Goal: Information Seeking & Learning: Find specific fact

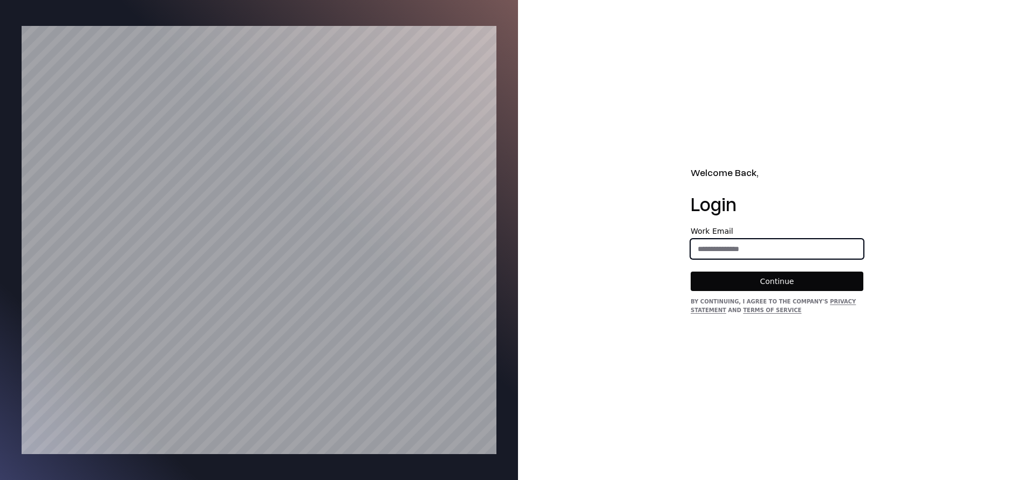
click at [732, 257] on input "email" at bounding box center [777, 248] width 172 height 19
type input "**********"
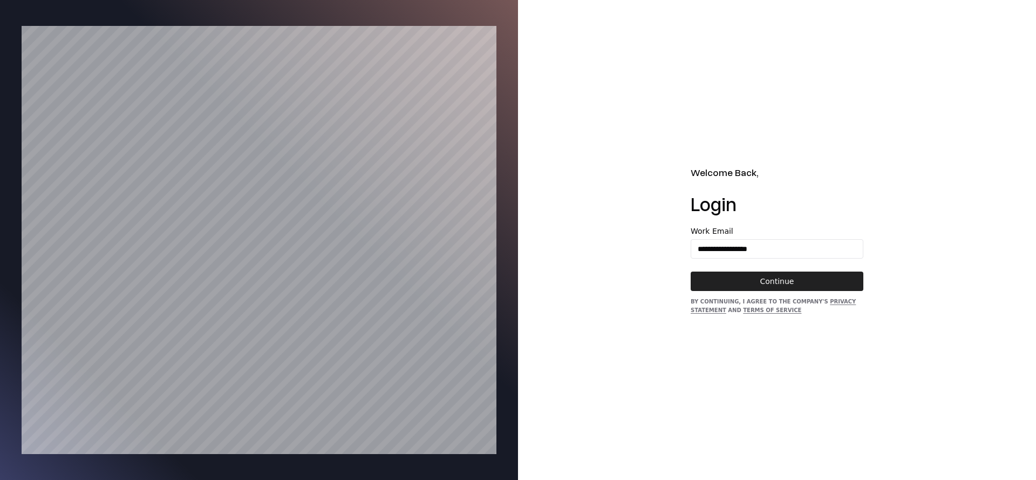
click at [769, 283] on button "Continue" at bounding box center [776, 280] width 173 height 19
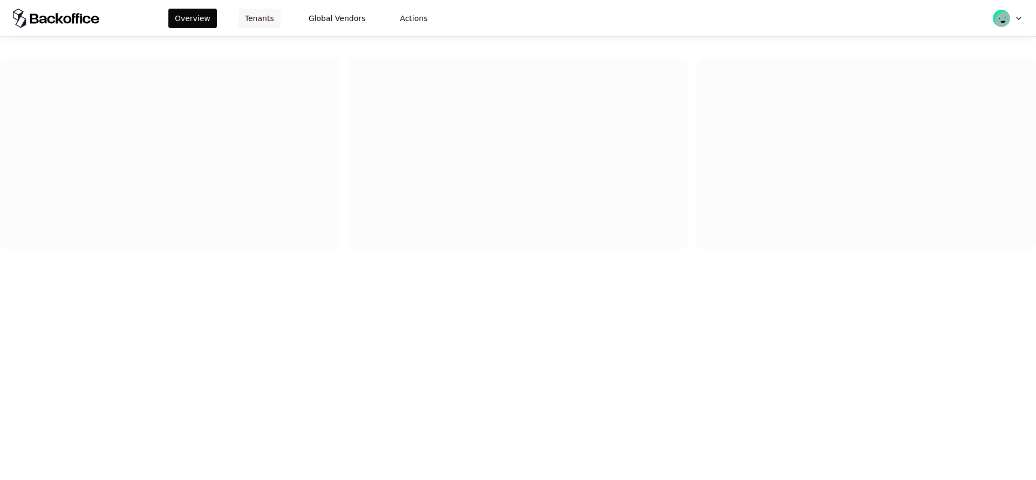
click at [262, 18] on button "Tenants" at bounding box center [259, 18] width 42 height 19
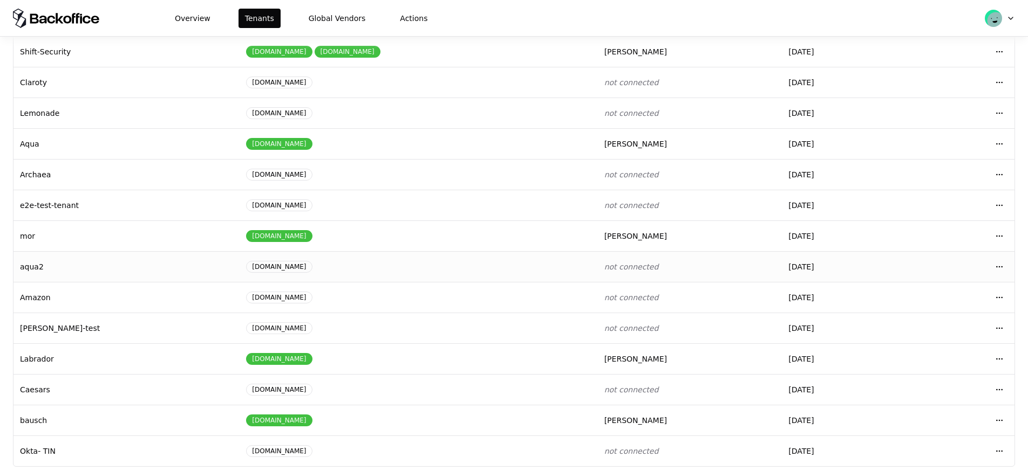
scroll to position [84, 0]
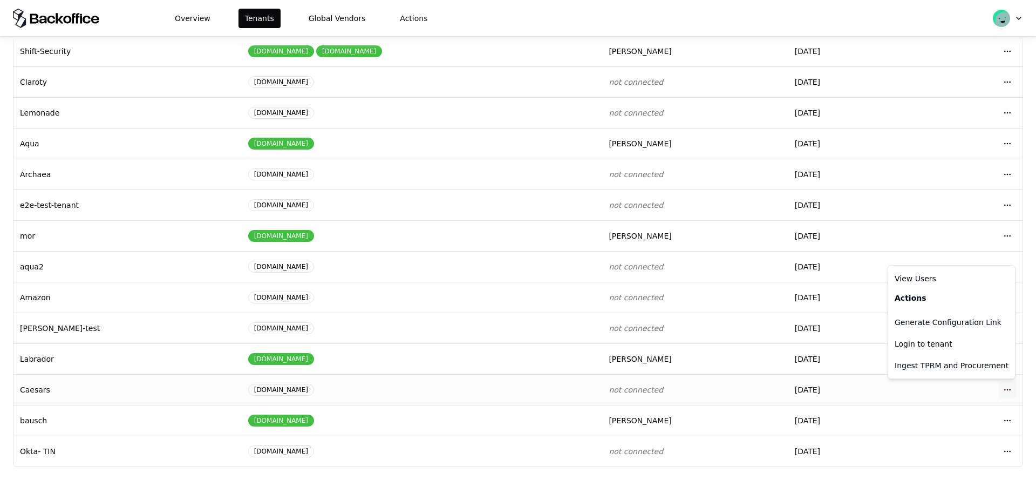
click at [1005, 386] on html "Overview Tenants Global Vendors Actions Tenants Add Tenant Tenant name Domain A…" at bounding box center [518, 240] width 1036 height 480
click at [901, 338] on div "Login to tenant" at bounding box center [951, 344] width 122 height 22
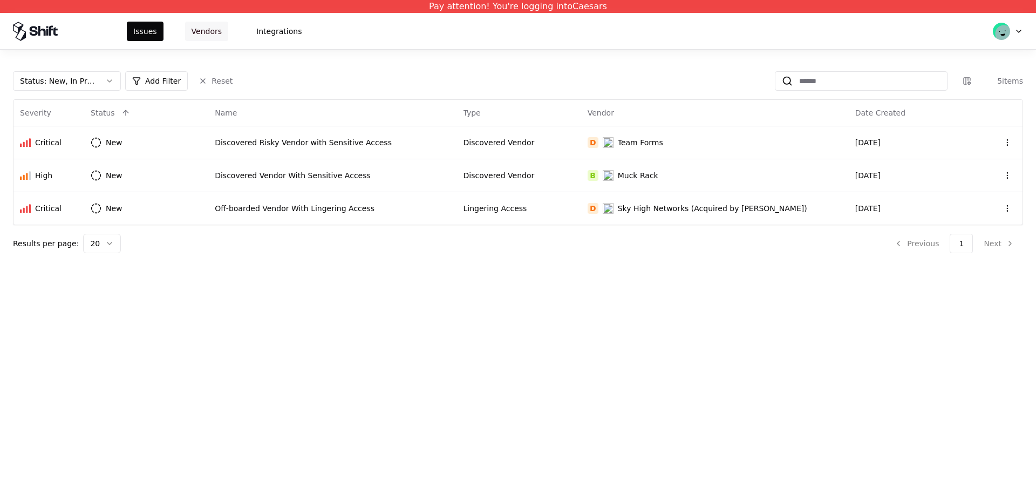
click at [207, 25] on button "Vendors" at bounding box center [206, 31] width 43 height 19
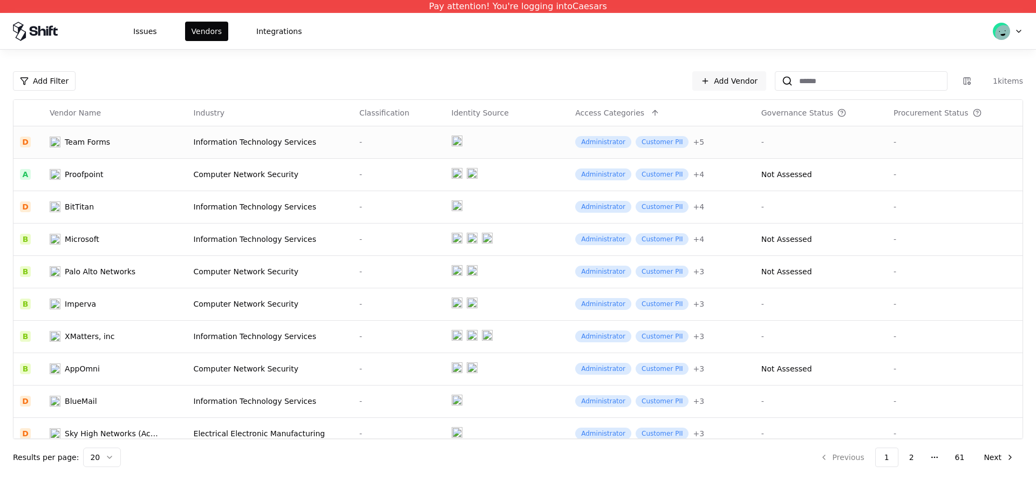
click at [181, 143] on td "Team Forms" at bounding box center [114, 142] width 143 height 32
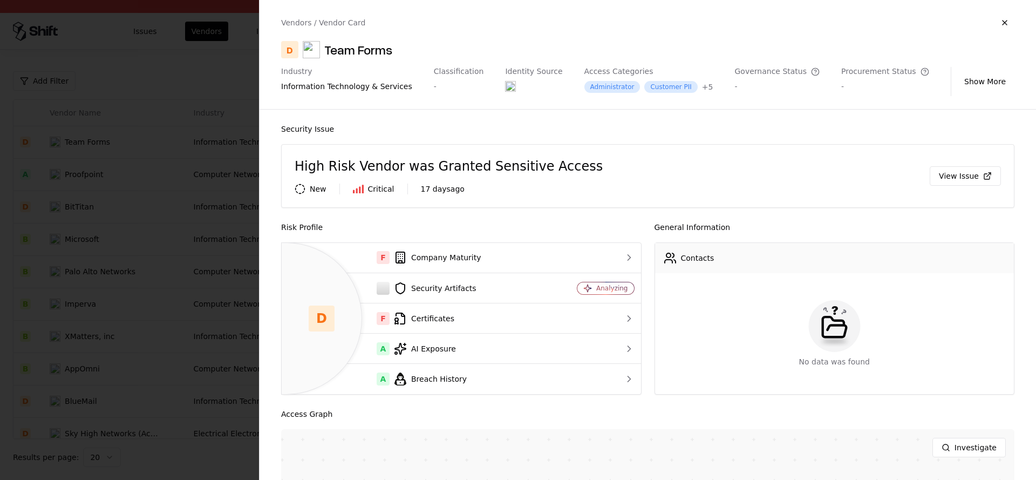
click at [148, 236] on div at bounding box center [518, 240] width 1036 height 480
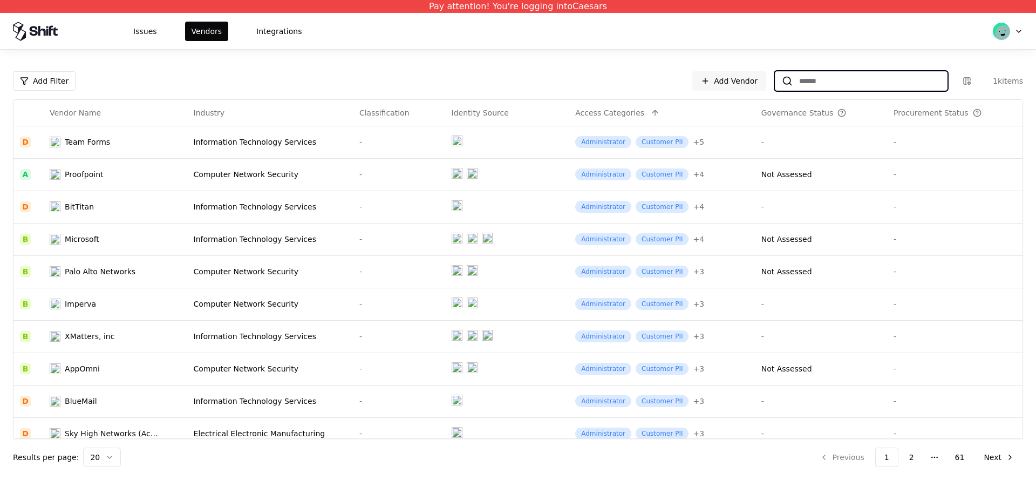
click at [835, 82] on input at bounding box center [869, 80] width 154 height 19
paste input "**********"
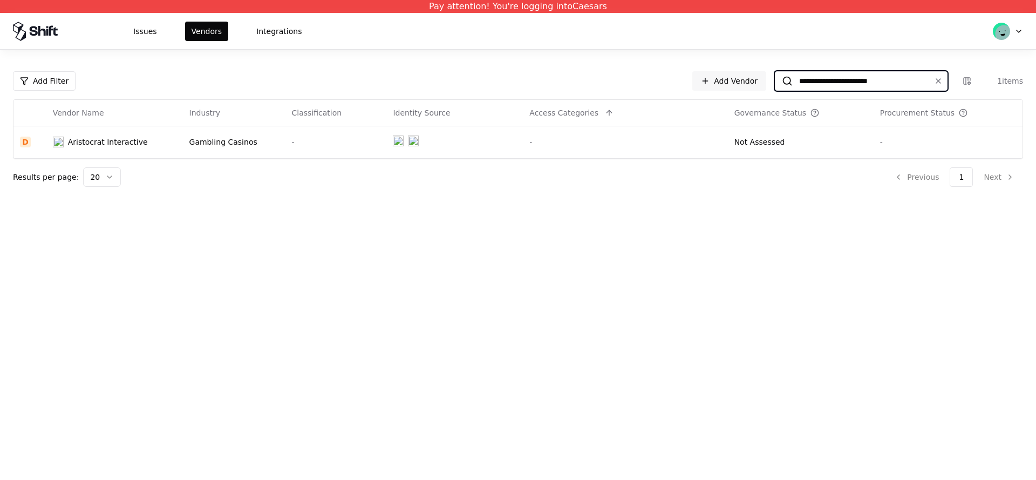
type input "**********"
click at [422, 299] on div "**********" at bounding box center [518, 240] width 1036 height 480
click at [127, 136] on div "Aristocrat Interactive" at bounding box center [108, 141] width 80 height 11
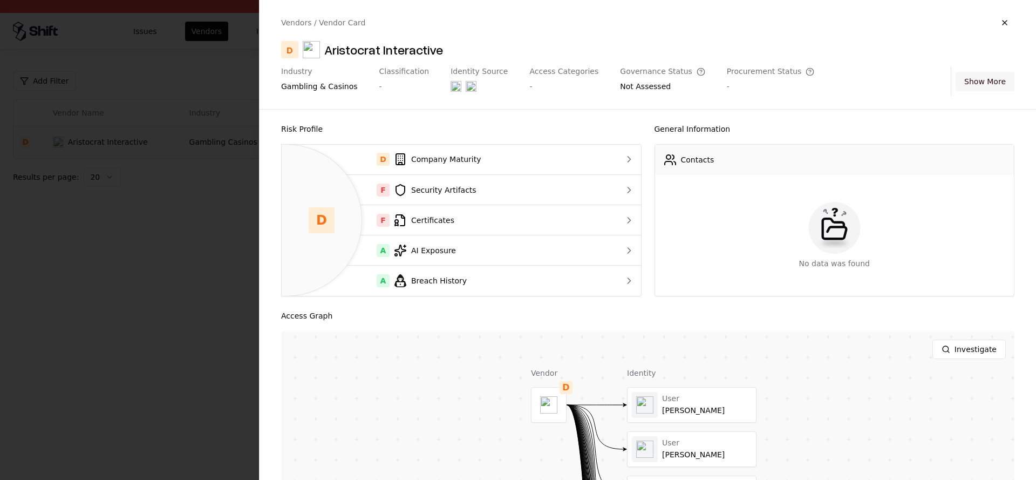
click at [971, 84] on button "Show More" at bounding box center [984, 81] width 59 height 19
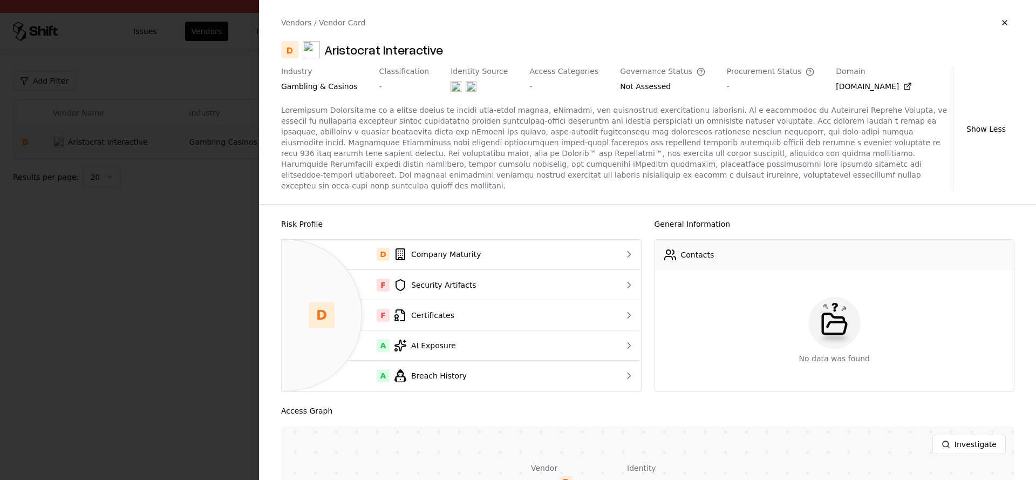
click at [530, 136] on div at bounding box center [614, 148] width 667 height 86
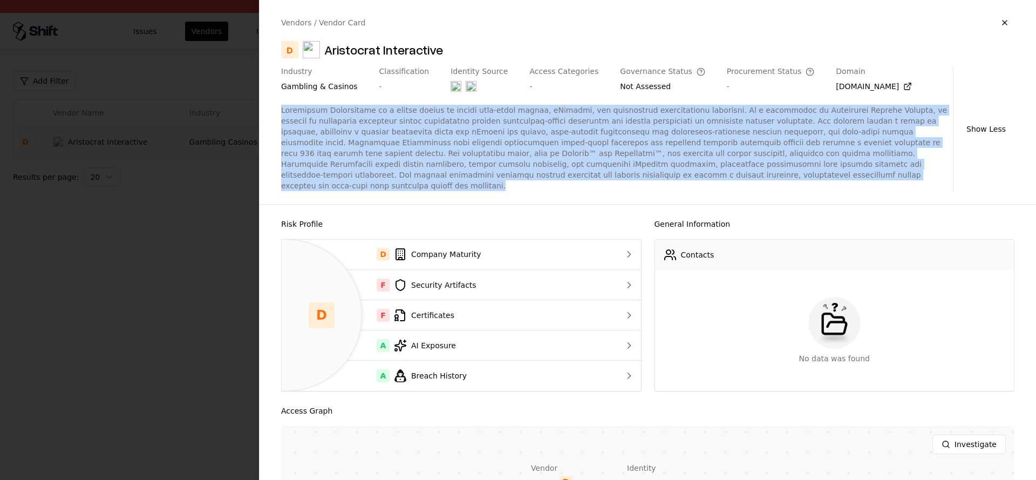
click at [530, 136] on div at bounding box center [614, 148] width 667 height 86
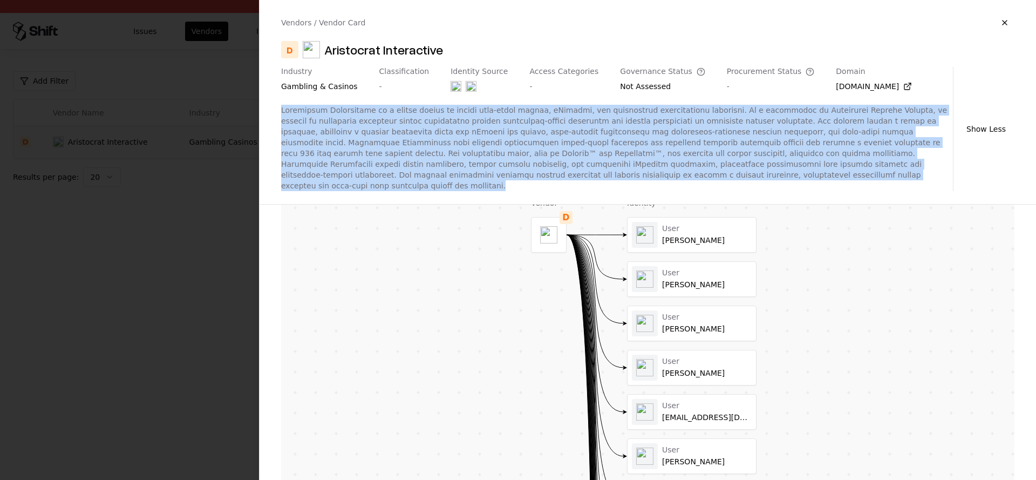
scroll to position [294, 0]
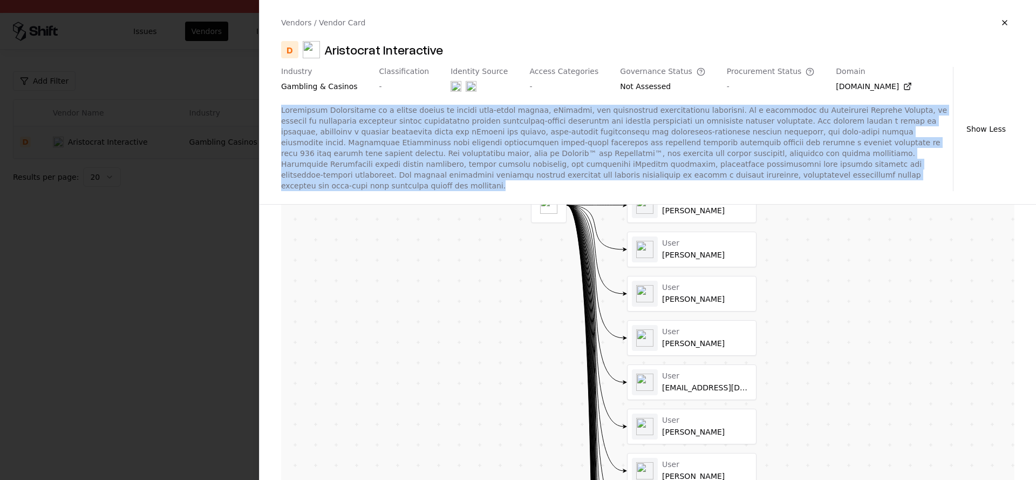
click at [546, 210] on div at bounding box center [548, 205] width 35 height 35
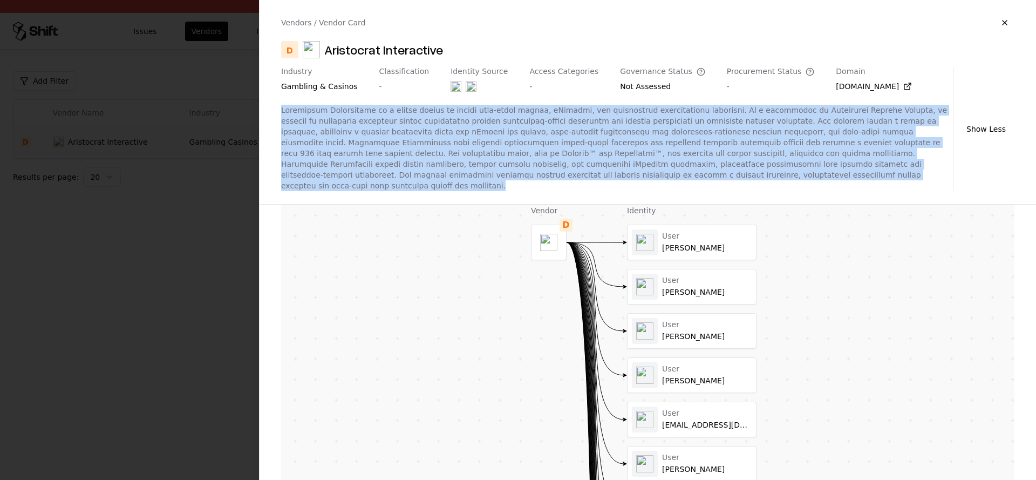
scroll to position [258, 0]
click at [547, 233] on object at bounding box center [548, 241] width 17 height 17
click at [688, 235] on button at bounding box center [692, 242] width 22 height 22
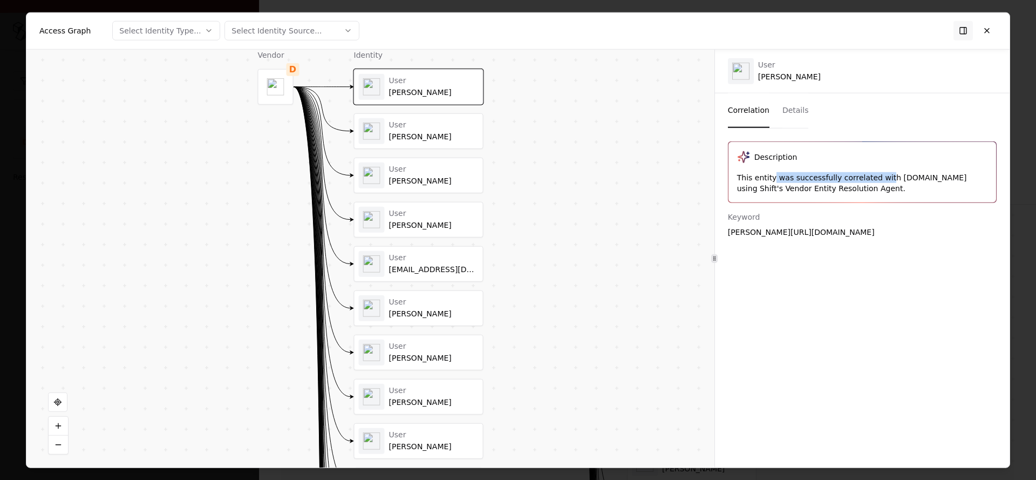
drag, startPoint x: 773, startPoint y: 179, endPoint x: 884, endPoint y: 179, distance: 111.1
click at [884, 179] on div "This entity was successfully correlated with aristocratinteractive.com using Sh…" at bounding box center [862, 183] width 250 height 22
drag, startPoint x: 739, startPoint y: 237, endPoint x: 795, endPoint y: 235, distance: 55.6
click at [794, 235] on div "Description This entity was successfully correlated with aristocratinteractive.…" at bounding box center [862, 297] width 294 height 313
drag, startPoint x: 797, startPoint y: 234, endPoint x: 735, endPoint y: 234, distance: 61.5
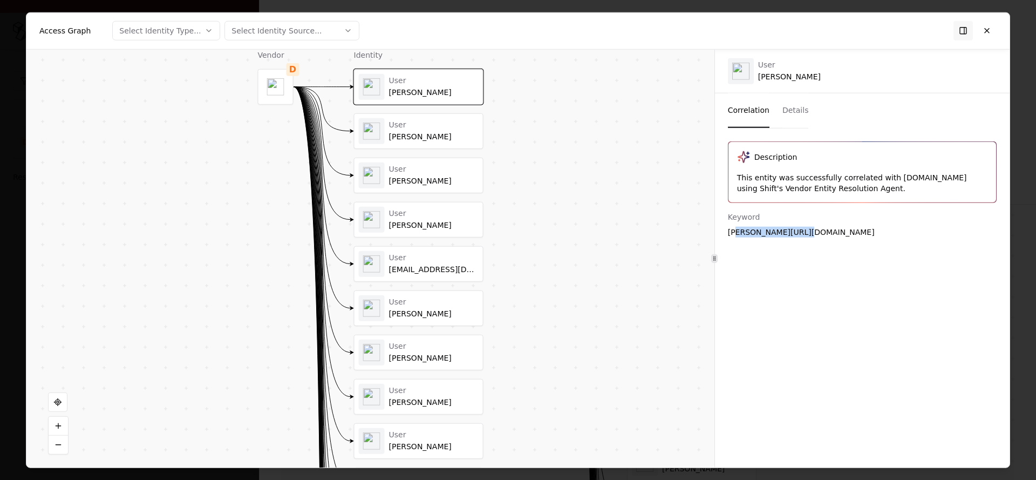
click at [735, 234] on div "dmytro.tantsiura_neogames.com" at bounding box center [862, 231] width 269 height 11
click at [987, 26] on button at bounding box center [986, 30] width 19 height 19
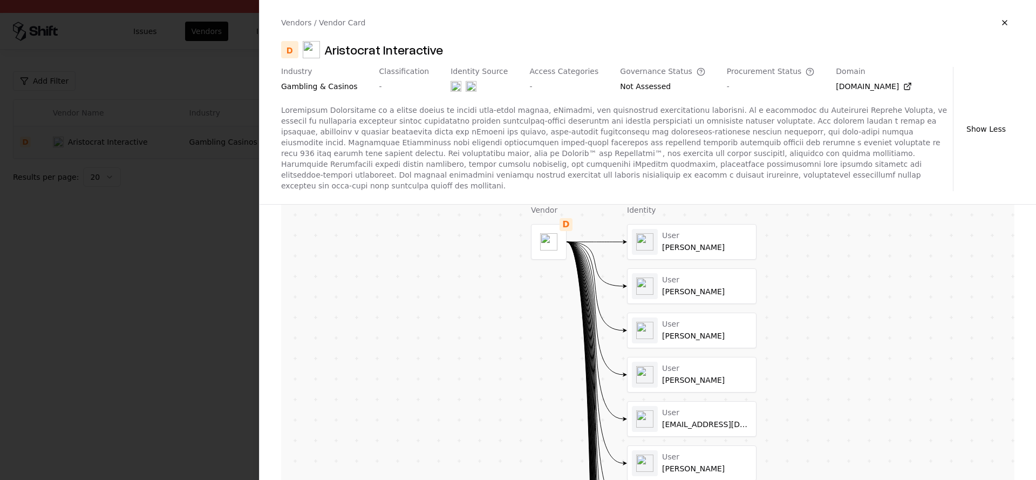
click at [165, 235] on div at bounding box center [518, 240] width 1036 height 480
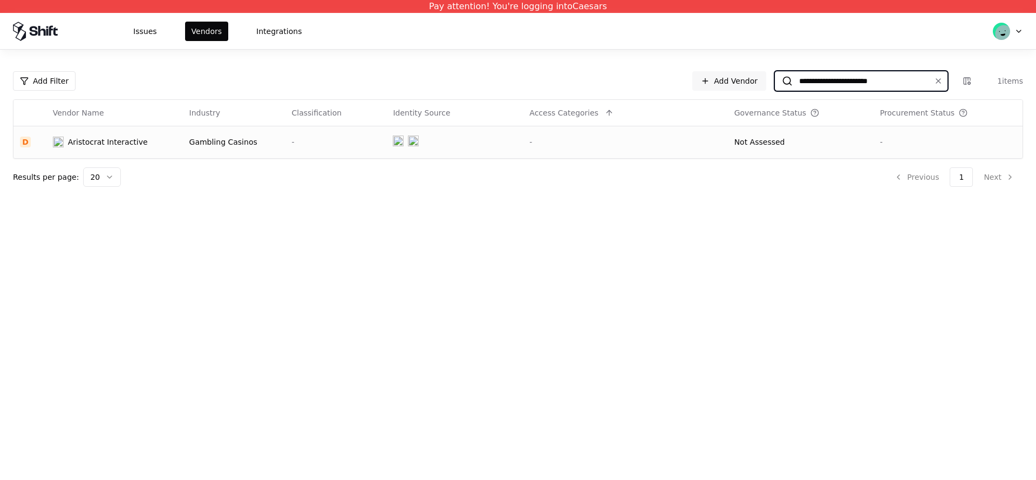
click at [846, 81] on input "**********" at bounding box center [858, 80] width 133 height 19
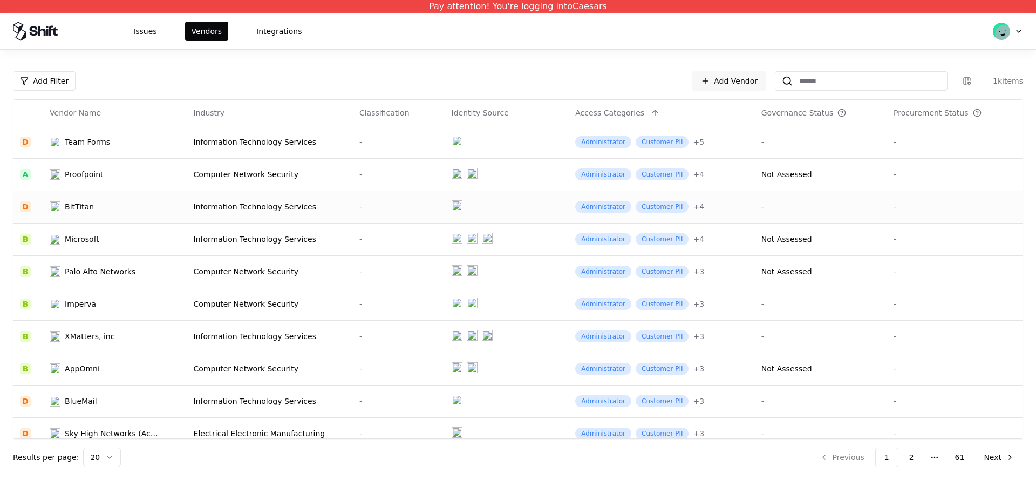
click at [176, 212] on td "BitTitan" at bounding box center [114, 206] width 143 height 32
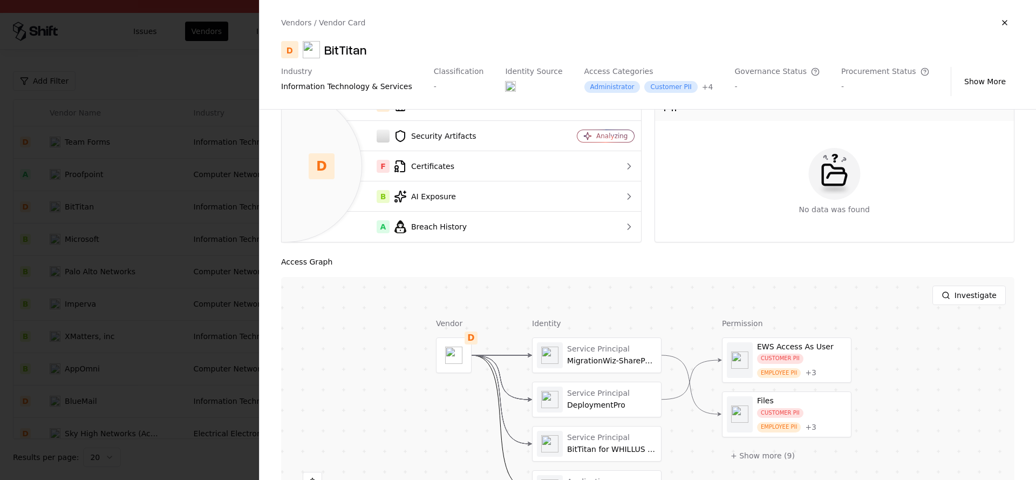
scroll to position [54, 0]
click at [462, 355] on object at bounding box center [453, 354] width 17 height 17
click at [445, 356] on object at bounding box center [453, 354] width 17 height 17
click at [0, 0] on button at bounding box center [0, 0] width 0 height 0
click at [763, 351] on div at bounding box center [786, 359] width 128 height 45
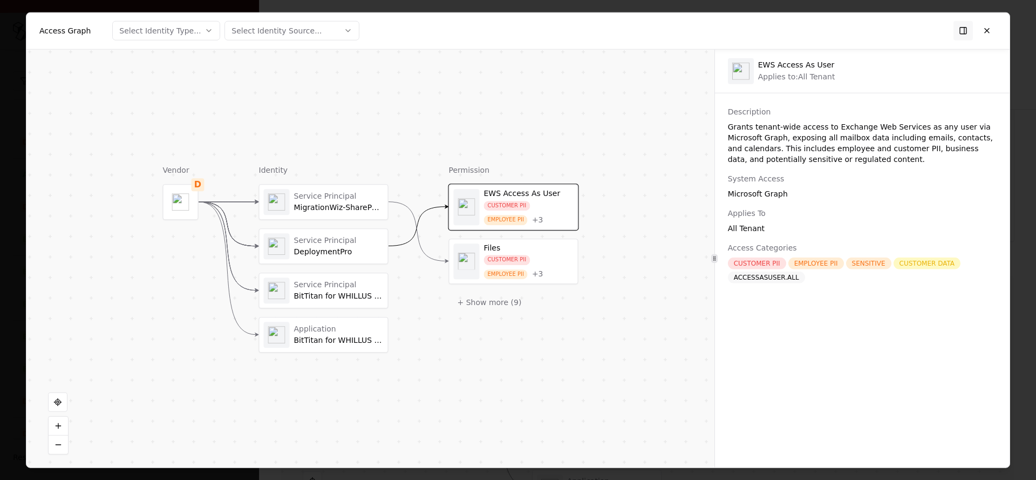
click at [329, 197] on div "Service Principal" at bounding box center [339, 196] width 90 height 10
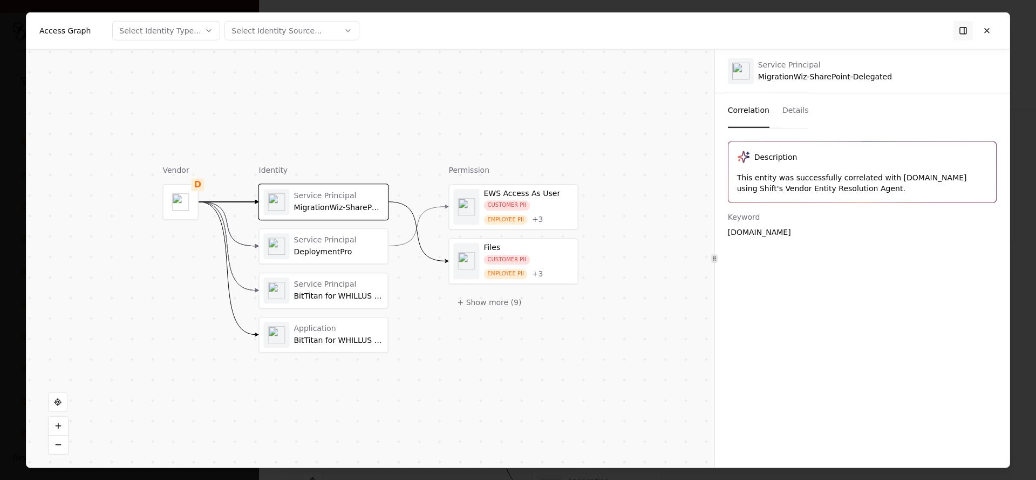
click at [320, 238] on div "Service Principal" at bounding box center [339, 240] width 90 height 10
click at [320, 277] on div "Service Principal BitTitan for WHILLUS Collapse Project" at bounding box center [324, 290] width 120 height 26
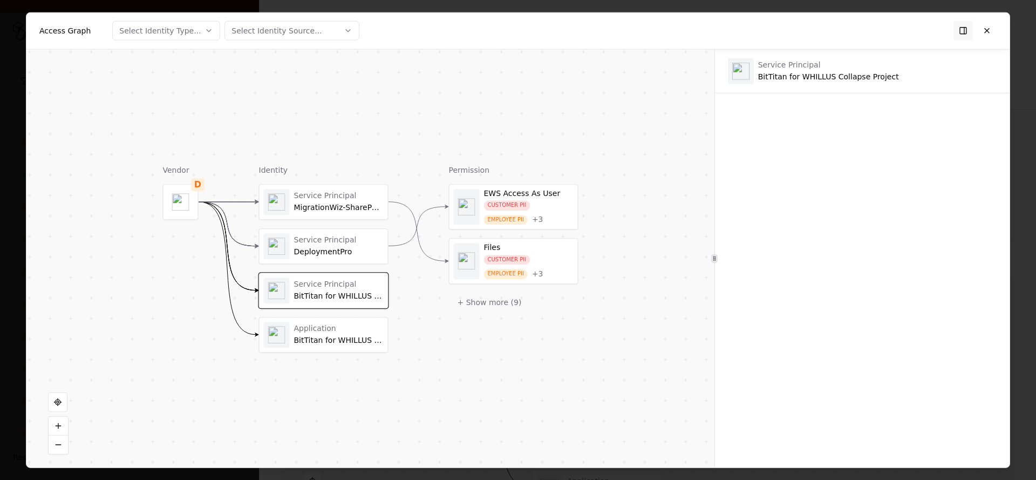
click at [305, 230] on div "Service Principal DeploymentPro" at bounding box center [323, 246] width 128 height 35
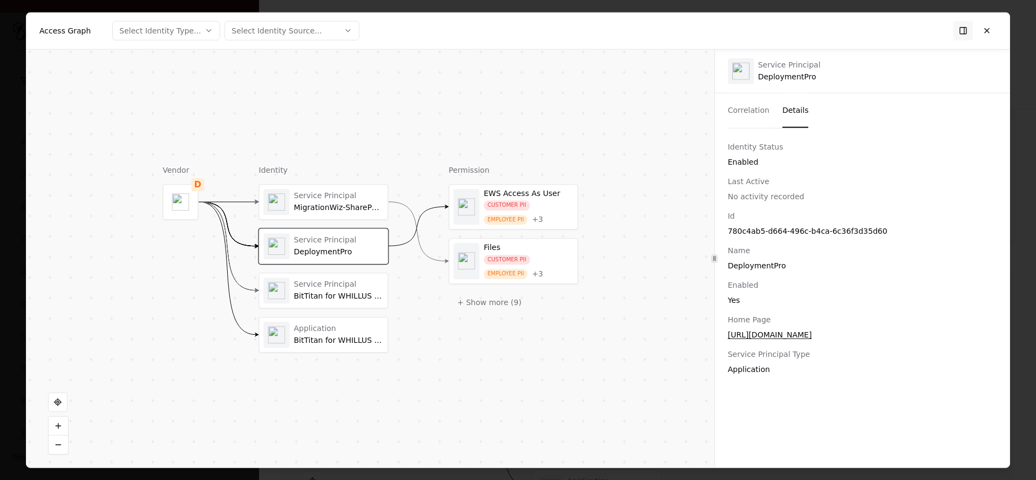
click at [793, 108] on button "Details" at bounding box center [795, 110] width 26 height 35
click at [731, 108] on button "Correlation" at bounding box center [749, 110] width 42 height 35
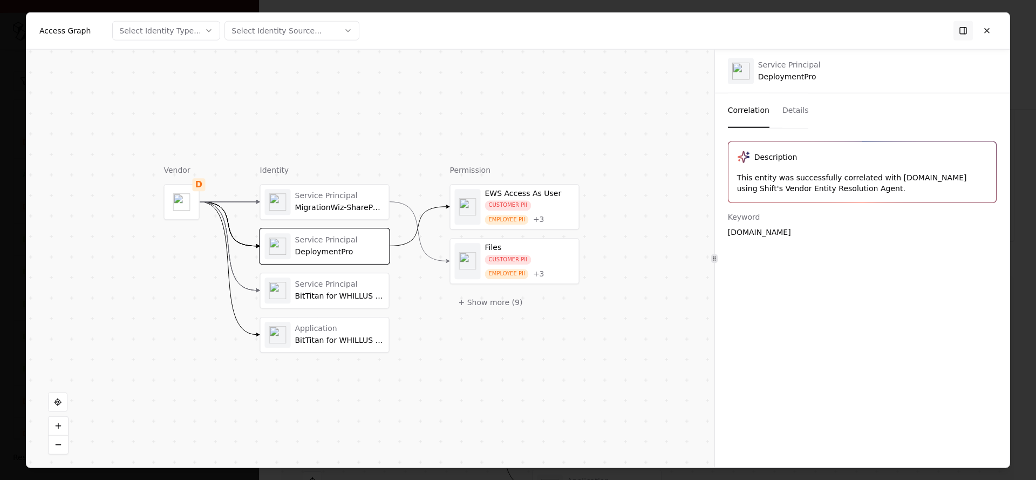
click at [291, 294] on div "Service Principal BitTitan for WHILLUS Collapse Project" at bounding box center [325, 290] width 120 height 26
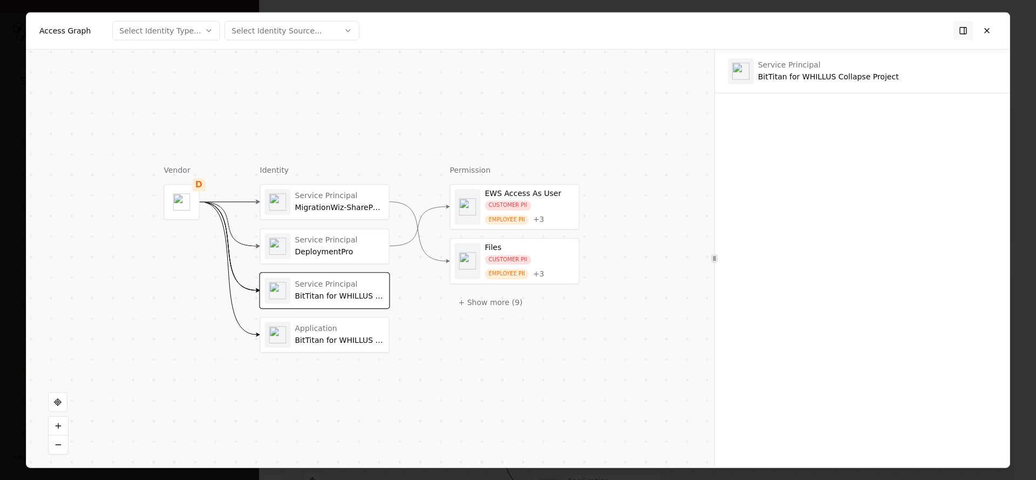
click at [309, 335] on div "BitTitan for WHILLUS Collapse Project" at bounding box center [340, 340] width 90 height 10
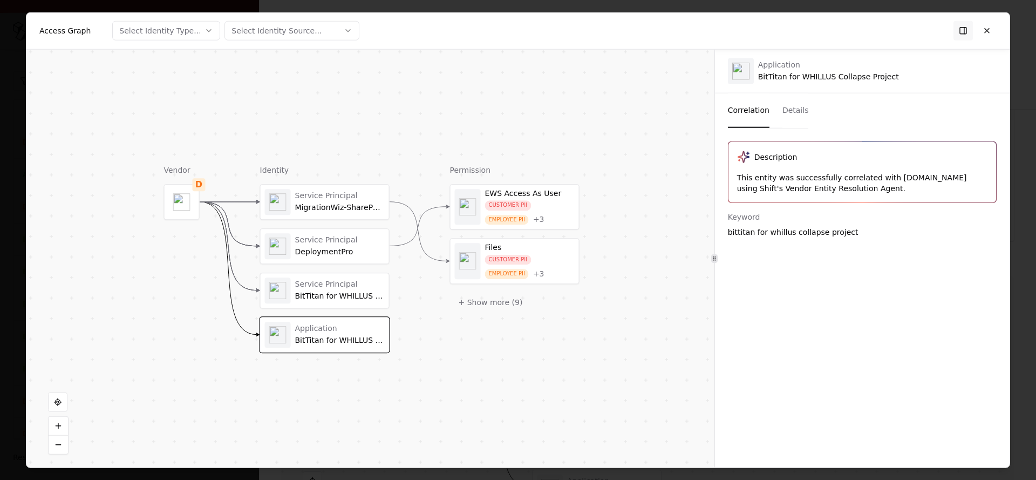
click at [304, 286] on div "Service Principal" at bounding box center [340, 284] width 90 height 10
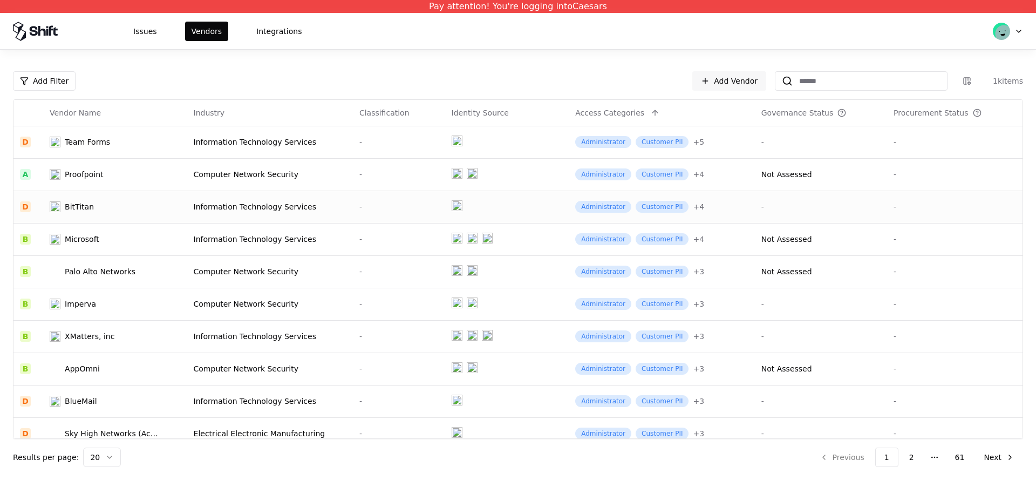
click at [76, 214] on td "BitTitan" at bounding box center [114, 206] width 143 height 32
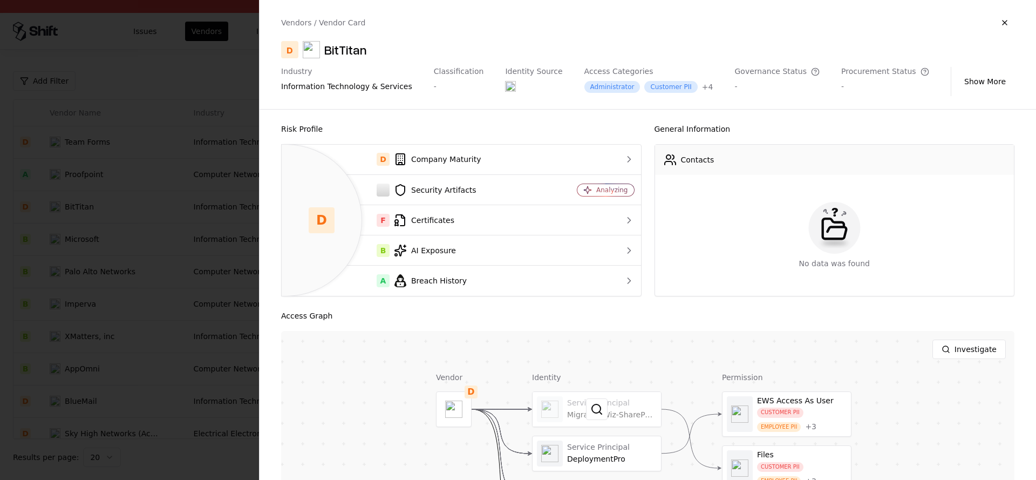
scroll to position [79, 0]
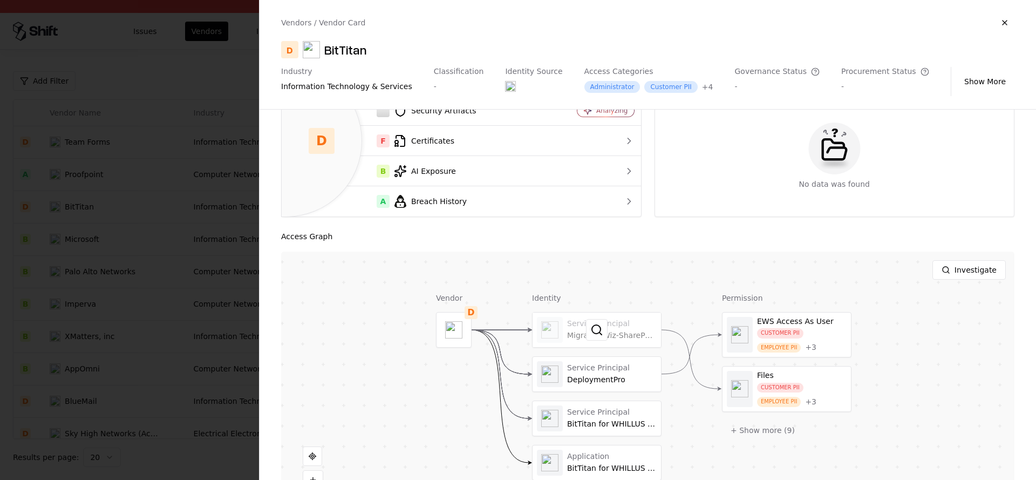
click at [574, 326] on div at bounding box center [596, 329] width 128 height 35
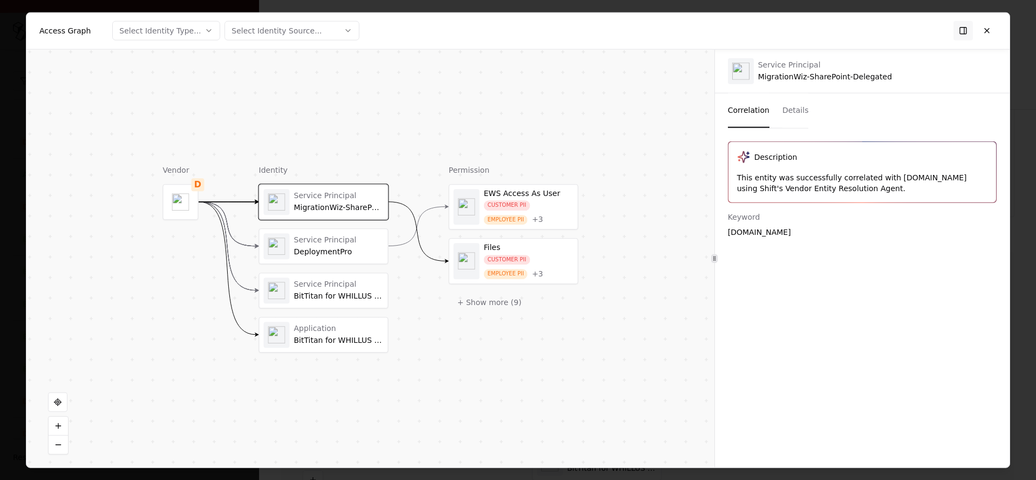
click at [326, 292] on div "BitTitan for WHILLUS Collapse Project" at bounding box center [339, 296] width 90 height 10
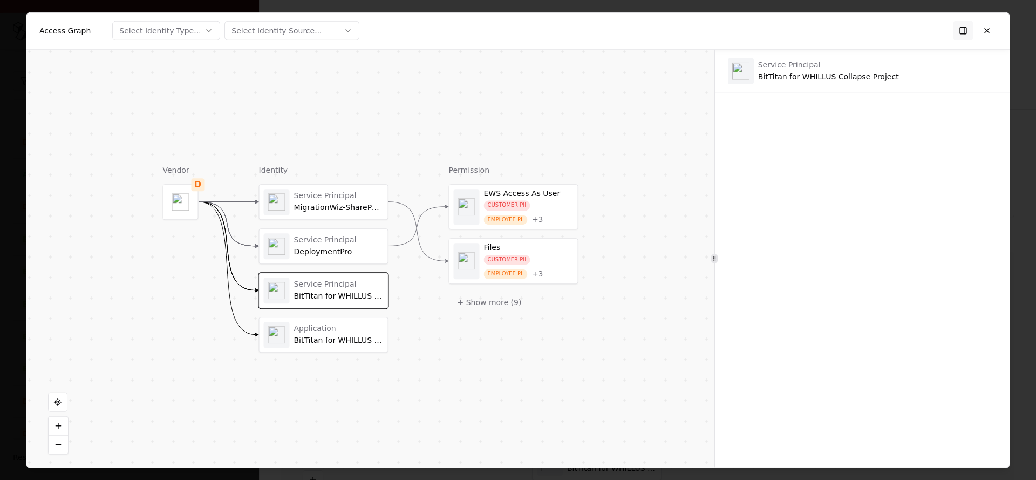
click at [112, 21] on button "Select Identity Type..." at bounding box center [166, 30] width 108 height 19
click at [337, 339] on div at bounding box center [518, 240] width 1036 height 480
click at [337, 339] on div "BitTitan for WHILLUS Collapse Project" at bounding box center [339, 340] width 90 height 10
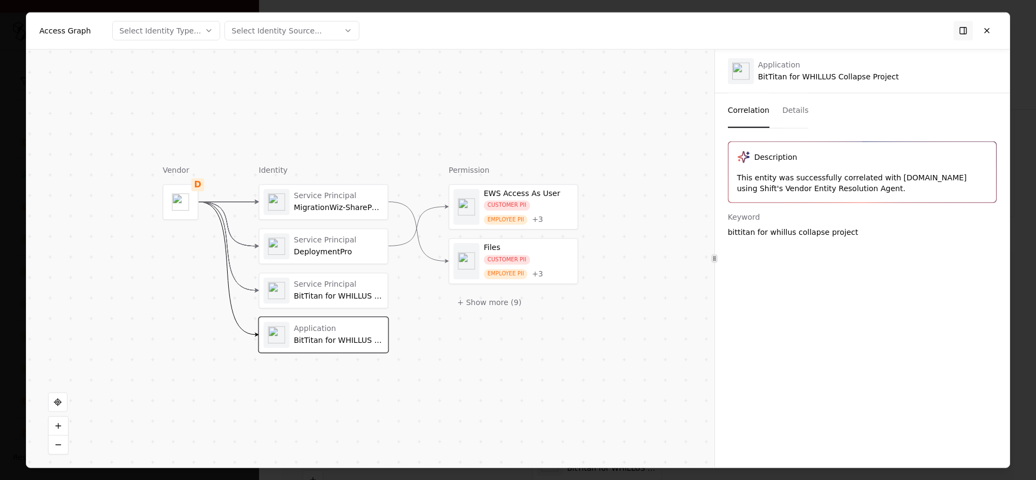
click at [316, 275] on div "Service Principal BitTitan for WHILLUS Collapse Project" at bounding box center [323, 290] width 128 height 35
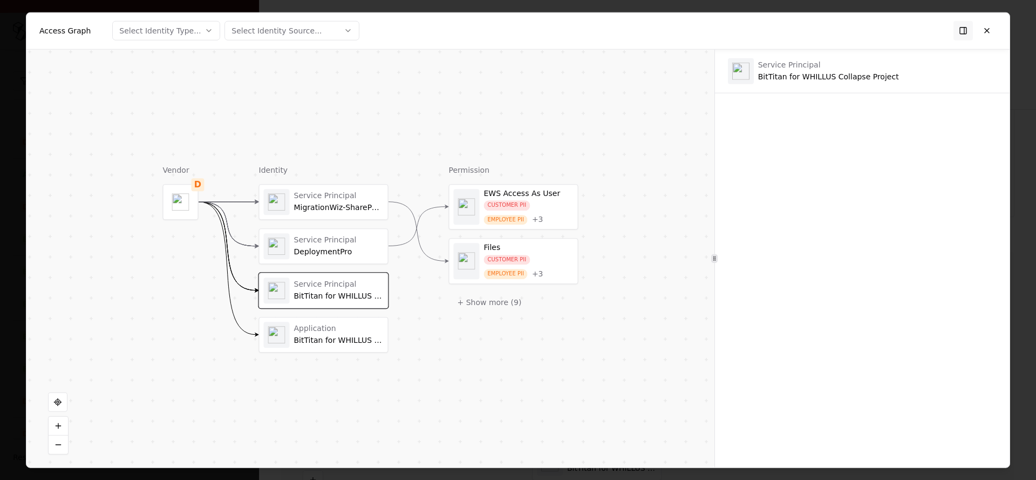
click at [321, 334] on div "Application BitTitan for WHILLUS Collapse Project" at bounding box center [339, 334] width 90 height 21
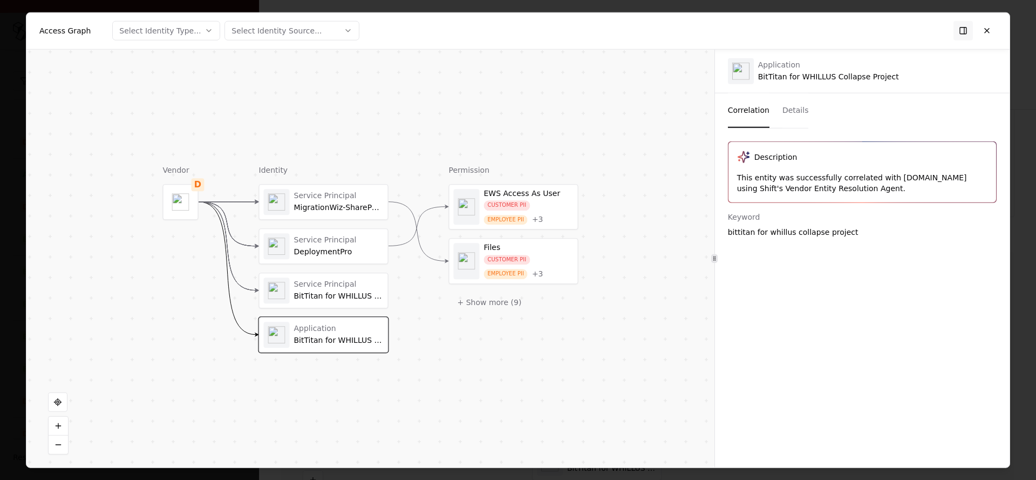
click at [320, 290] on div "Service Principal BitTitan for WHILLUS Collapse Project" at bounding box center [339, 289] width 90 height 21
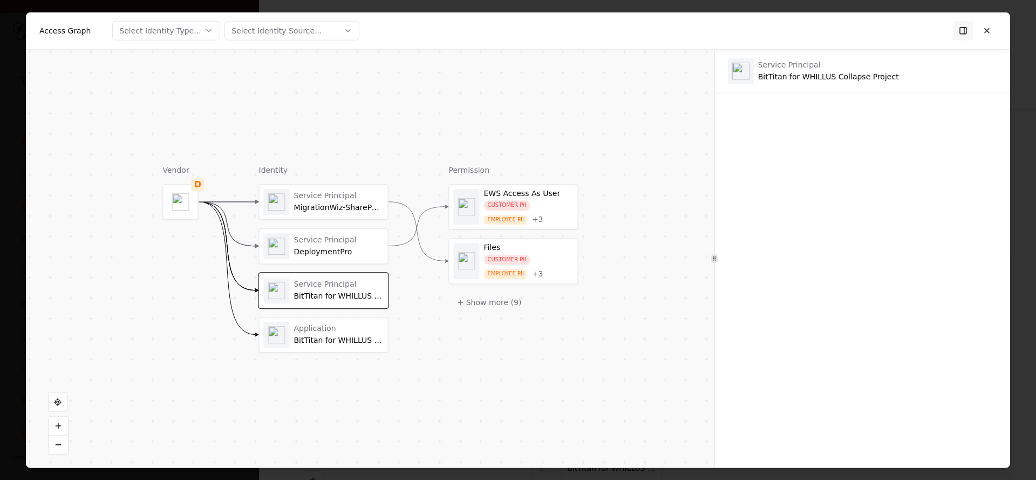
click at [354, 328] on div "Application" at bounding box center [339, 329] width 90 height 10
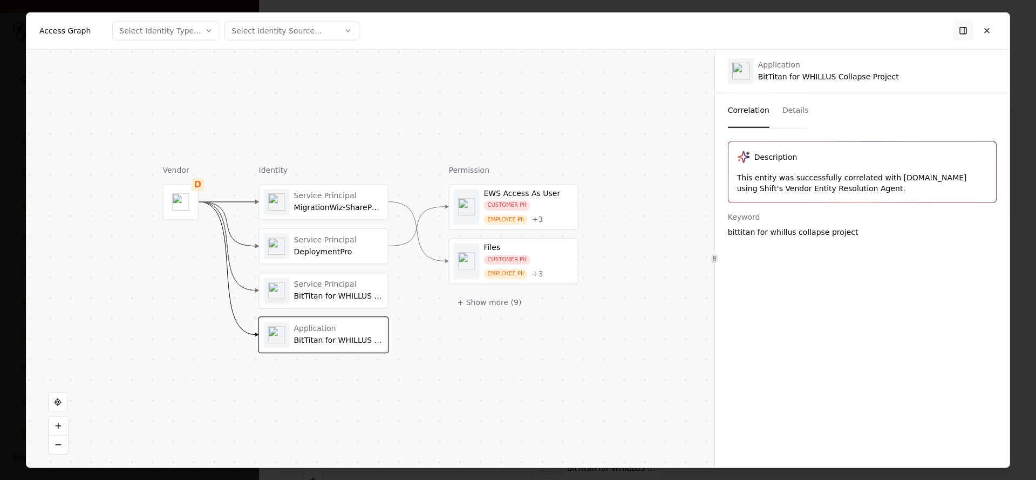
drag, startPoint x: 769, startPoint y: 160, endPoint x: 785, endPoint y: 200, distance: 42.9
click at [785, 200] on div "Description This entity was successfully correlated with bittitan.com using Shi…" at bounding box center [862, 171] width 268 height 60
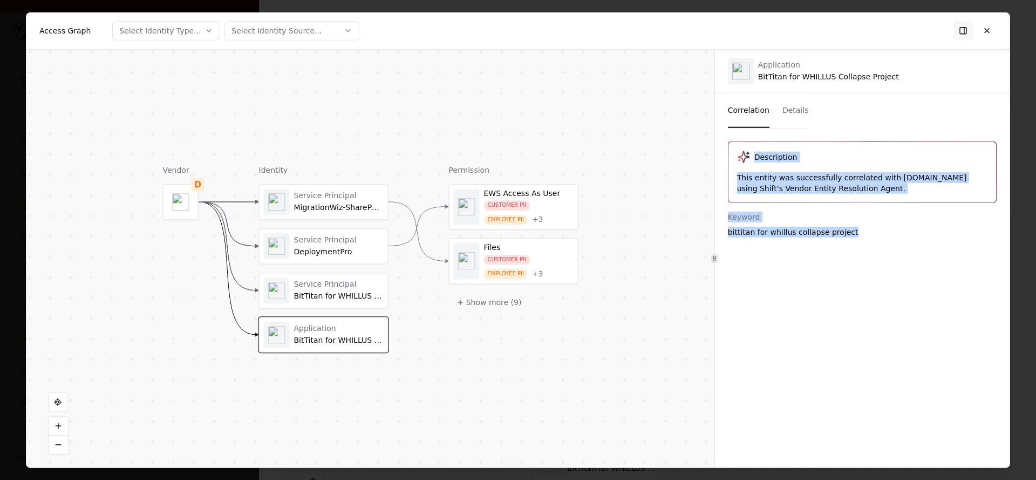
drag, startPoint x: 778, startPoint y: 132, endPoint x: 778, endPoint y: 243, distance: 111.1
click at [778, 243] on div "Application BitTitan for WHILLUS Collapse Project Correlation Details Descripti…" at bounding box center [862, 258] width 294 height 418
click at [778, 243] on div "Description This entity was successfully correlated with bittitan.com using Shi…" at bounding box center [862, 297] width 294 height 313
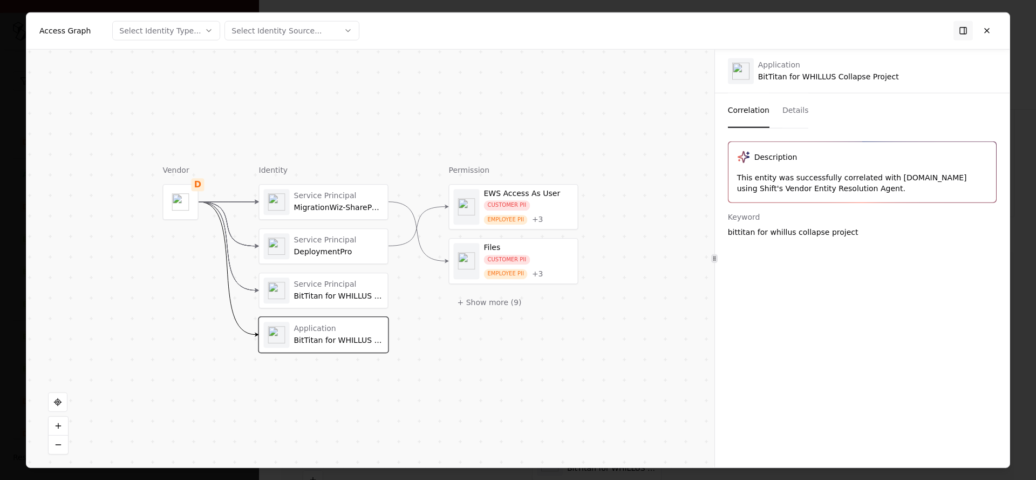
click at [294, 300] on div "BitTitan for WHILLUS Collapse Project" at bounding box center [339, 296] width 90 height 10
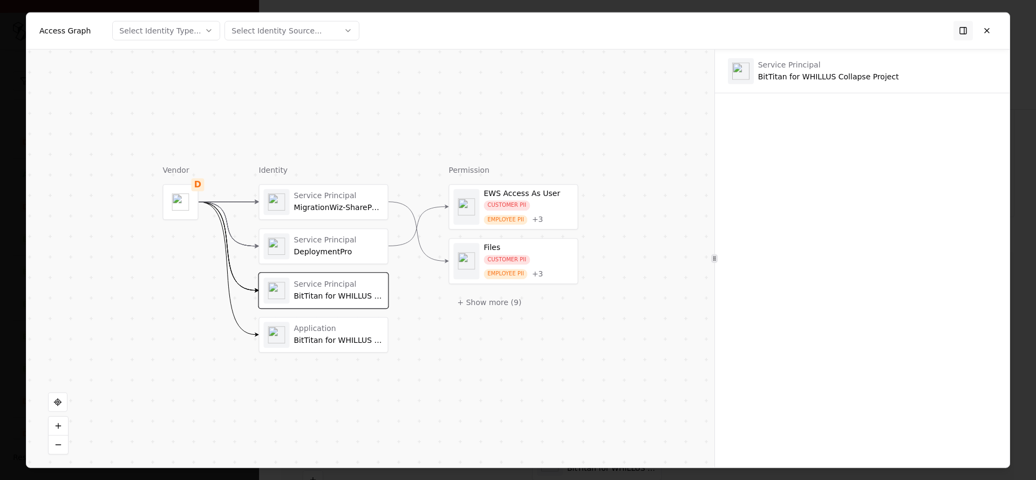
click at [305, 344] on div "BitTitan for WHILLUS Collapse Project" at bounding box center [339, 340] width 90 height 10
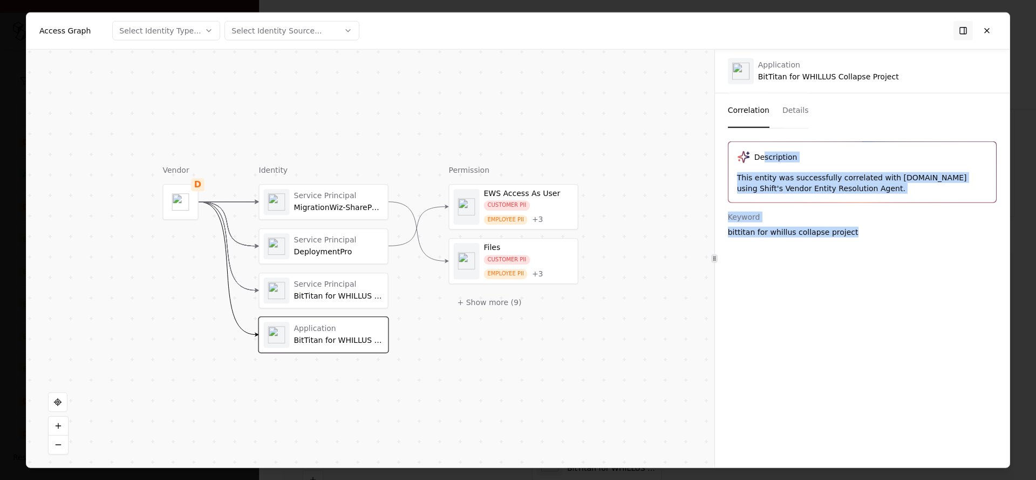
drag, startPoint x: 762, startPoint y: 154, endPoint x: 793, endPoint y: 268, distance: 117.5
click at [793, 268] on div "Description This entity was successfully correlated with bittitan.com using Shi…" at bounding box center [862, 297] width 294 height 313
drag, startPoint x: 767, startPoint y: 147, endPoint x: 777, endPoint y: 254, distance: 107.3
click at [777, 254] on div "Description This entity was successfully correlated with bittitan.com using Shi…" at bounding box center [862, 297] width 294 height 313
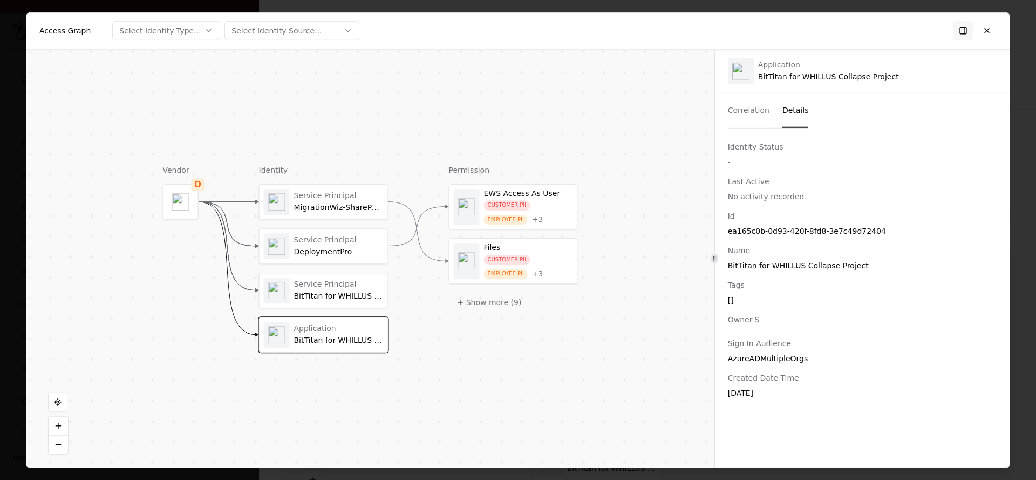
click at [784, 105] on button "Details" at bounding box center [795, 110] width 26 height 35
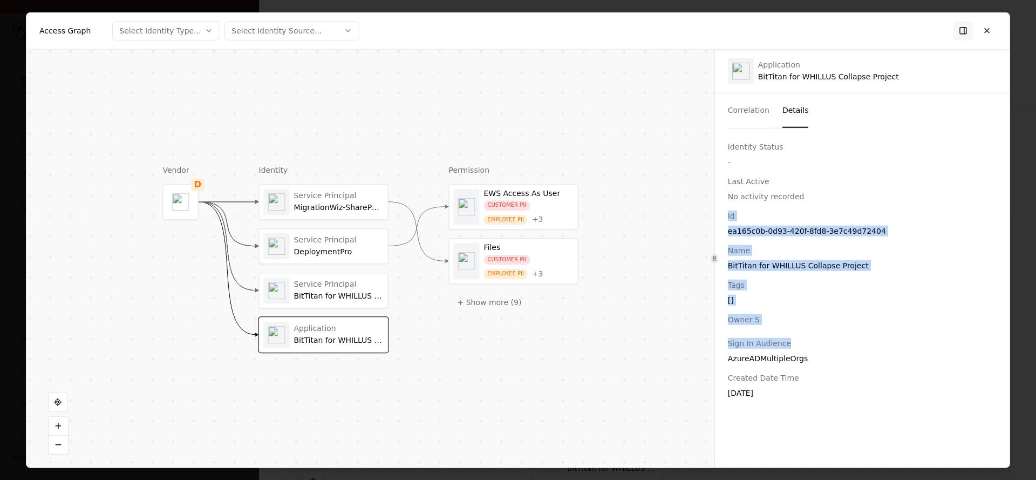
drag, startPoint x: 767, startPoint y: 346, endPoint x: 760, endPoint y: 204, distance: 141.5
click at [760, 204] on div "Identity Status - Last Active No activity recorded Id ea165c0b-0d93-420f-8fd8-3…" at bounding box center [862, 269] width 294 height 257
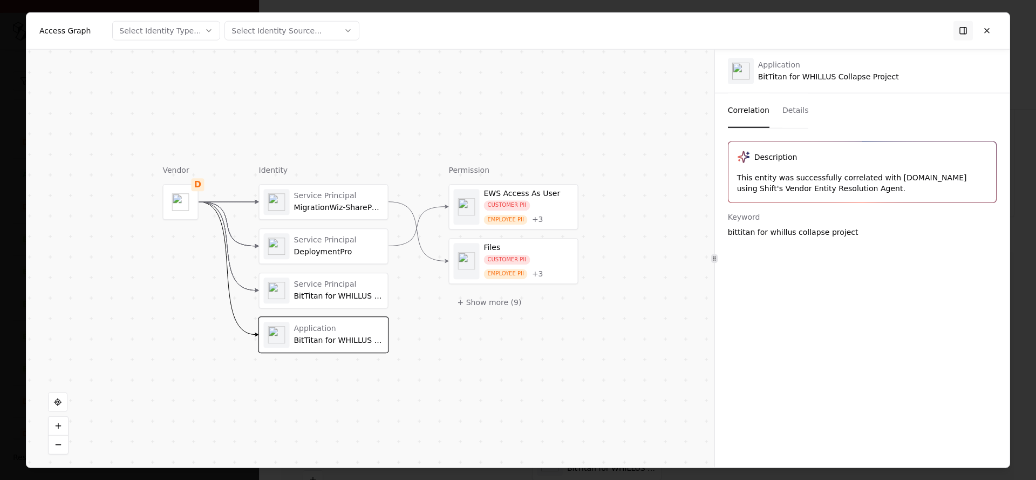
click at [742, 115] on button "Correlation" at bounding box center [749, 110] width 42 height 35
click at [310, 294] on div "BitTitan for WHILLUS Collapse Project" at bounding box center [339, 296] width 90 height 10
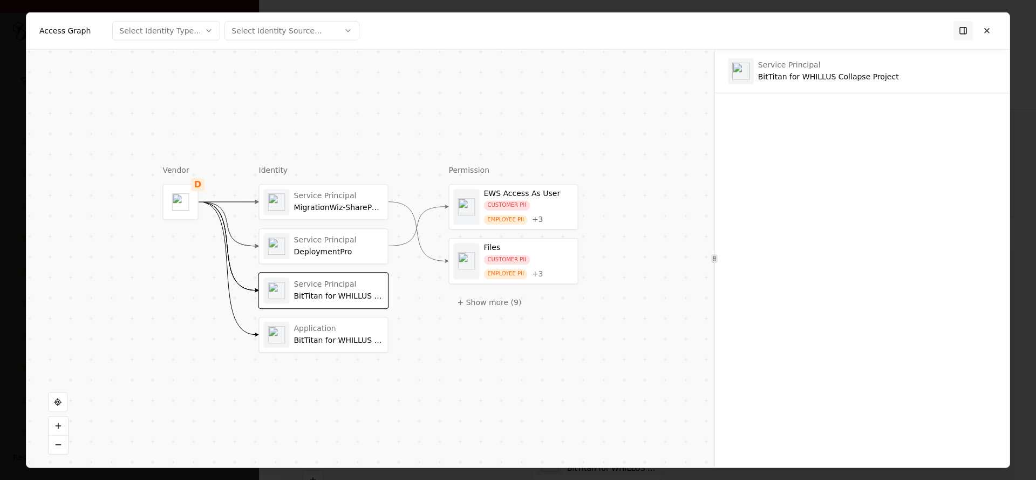
click at [279, 254] on object "entra" at bounding box center [276, 245] width 17 height 17
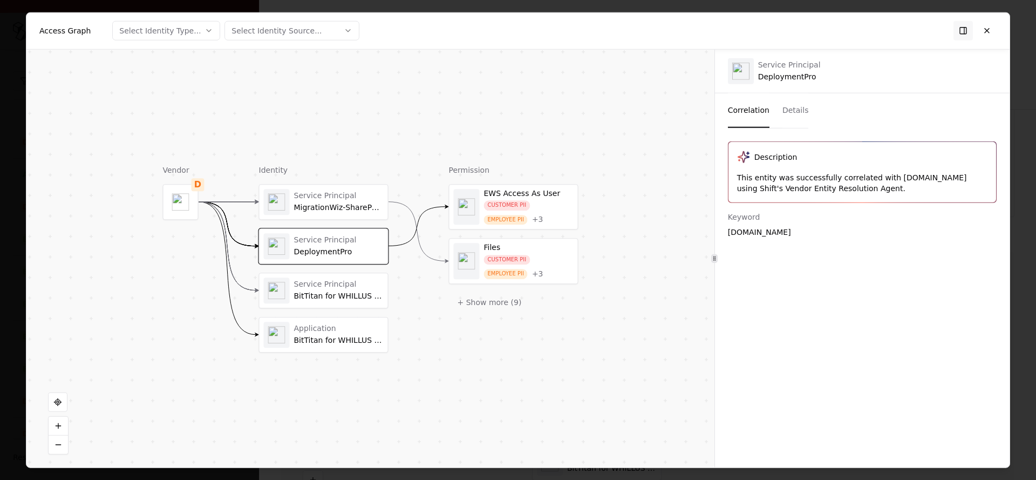
click at [307, 296] on div "BitTitan for WHILLUS Collapse Project" at bounding box center [339, 296] width 90 height 10
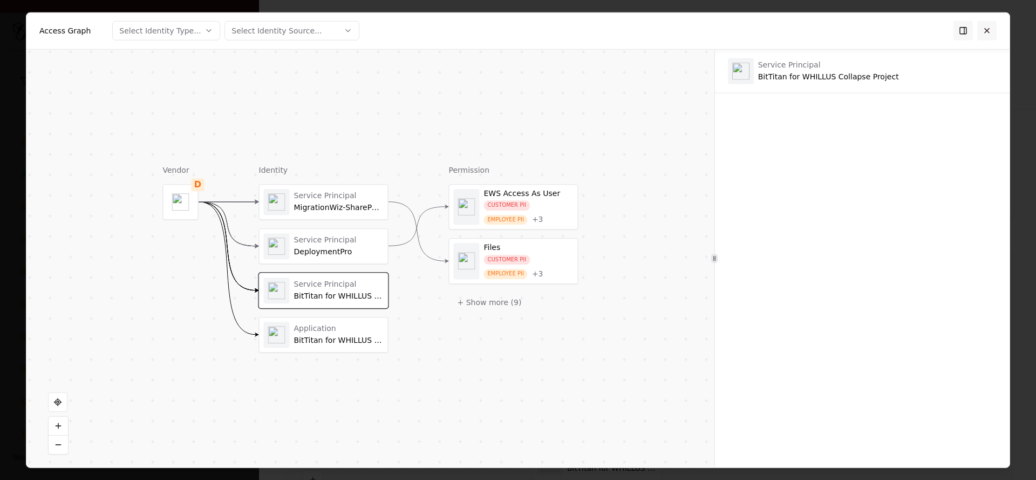
click at [988, 33] on button at bounding box center [986, 30] width 19 height 19
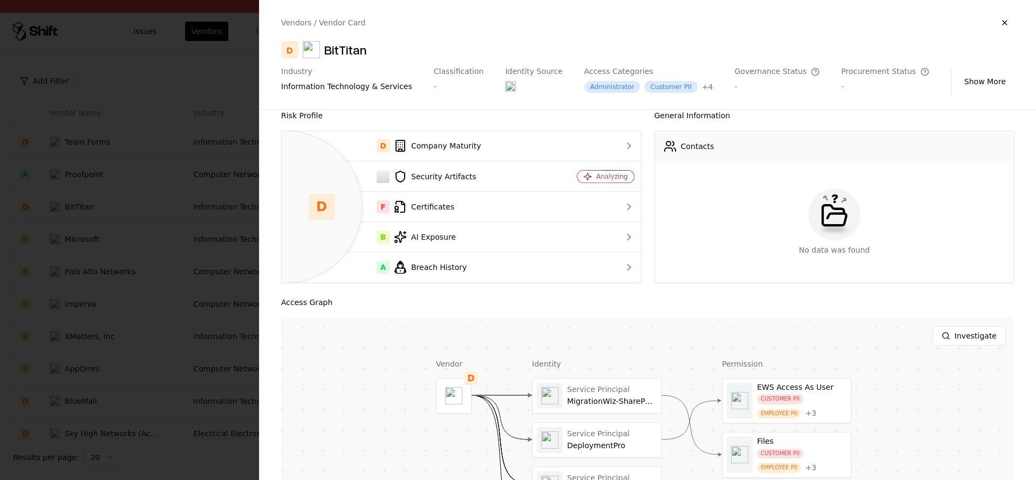
scroll to position [0, 0]
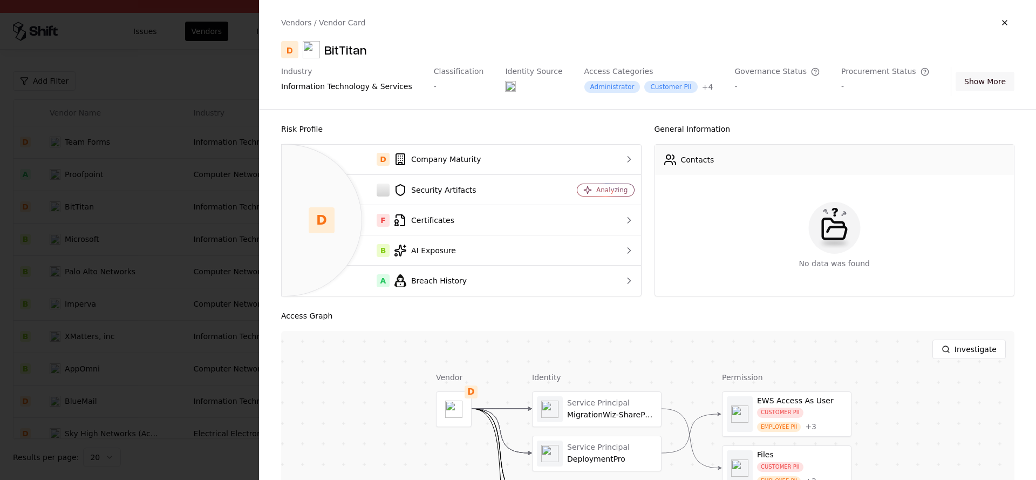
click at [974, 74] on button "Show More" at bounding box center [984, 81] width 59 height 19
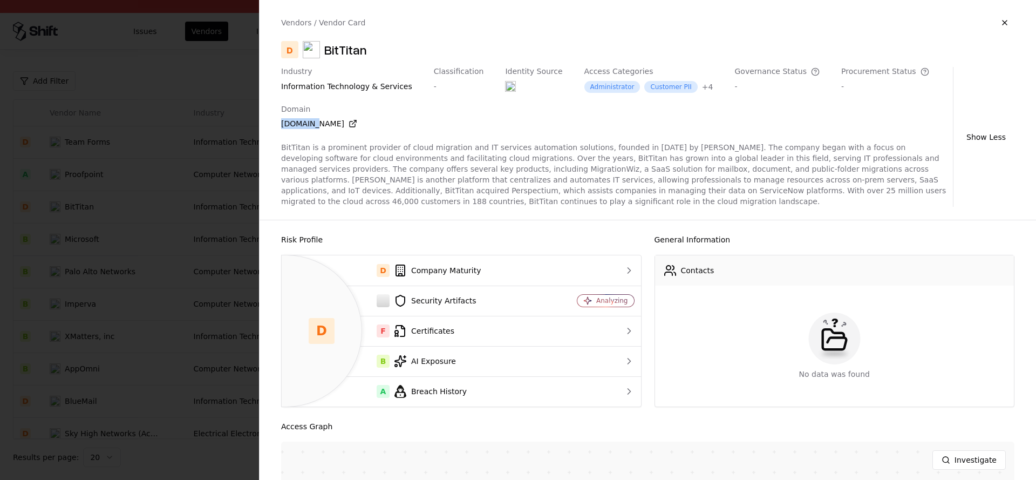
copy div "bittitan"
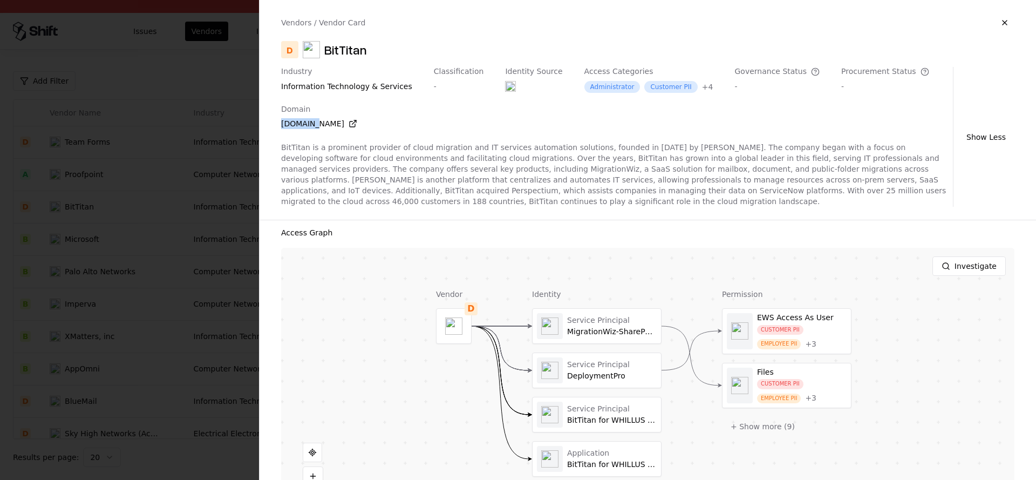
scroll to position [222, 0]
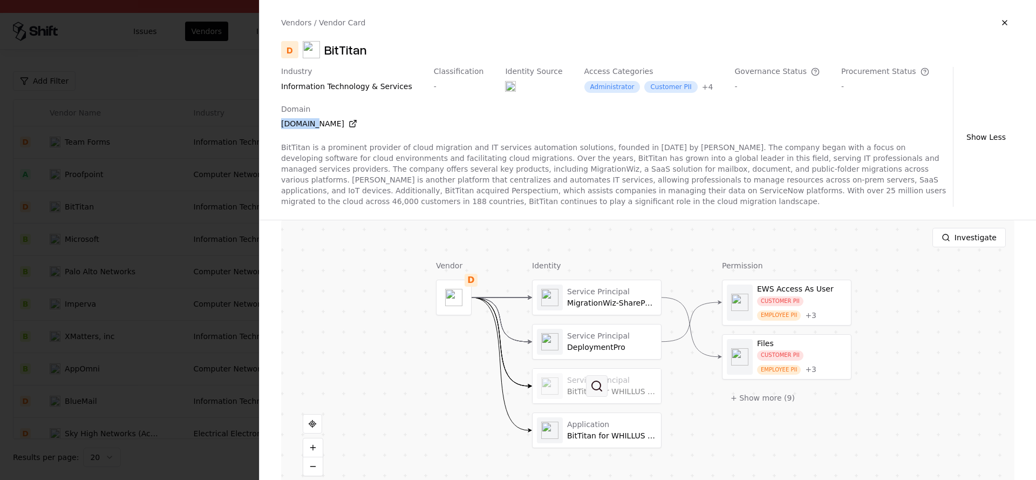
click at [588, 389] on button at bounding box center [597, 386] width 22 height 22
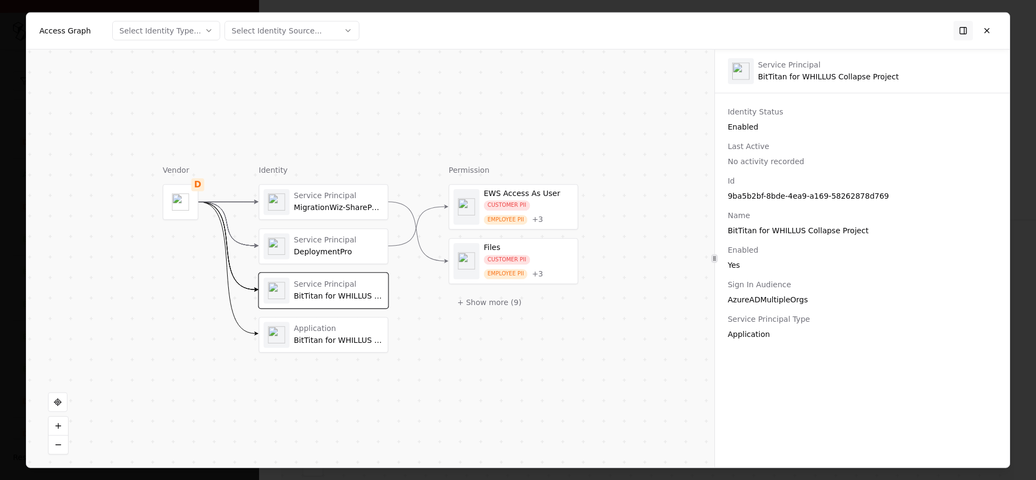
click at [289, 298] on div at bounding box center [277, 290] width 26 height 26
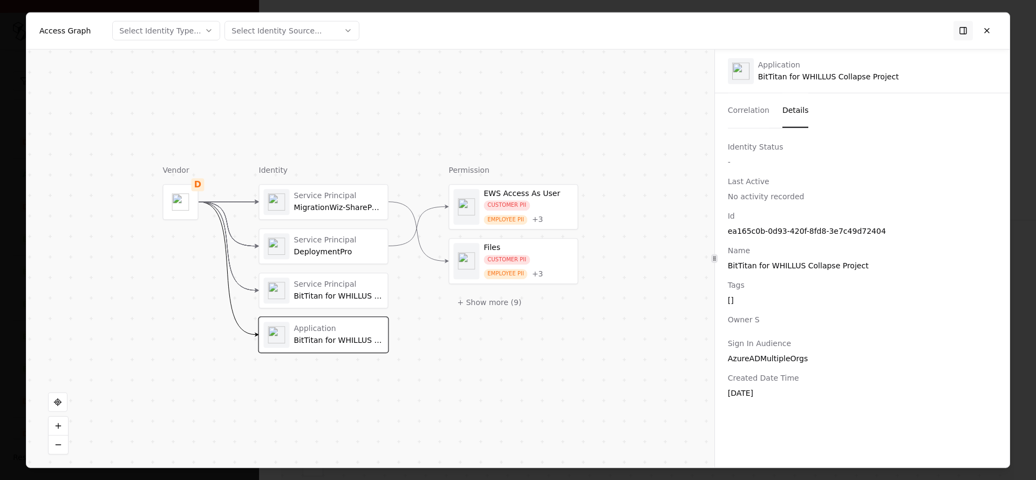
click at [308, 317] on div "Application BitTitan for WHILLUS Collapse Project" at bounding box center [323, 335] width 129 height 36
click at [306, 296] on div "BitTitan for WHILLUS Collapse Project" at bounding box center [339, 296] width 90 height 10
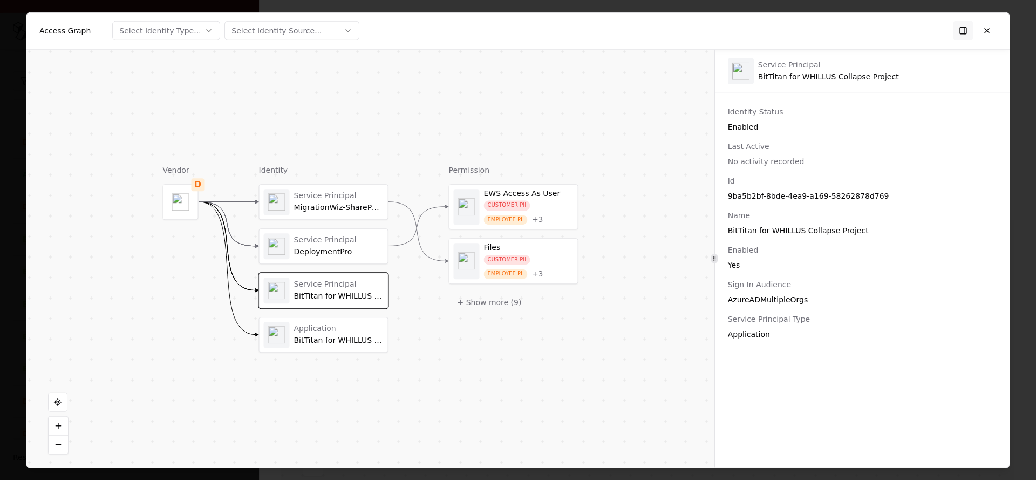
click at [303, 242] on div "Service Principal" at bounding box center [339, 240] width 90 height 10
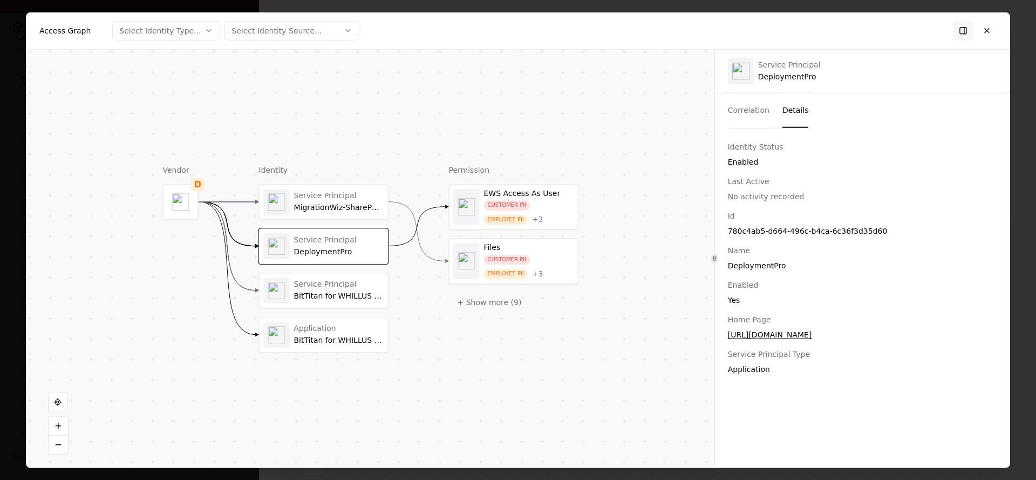
click at [312, 217] on div "Service Principal MigrationWiz-SharePoint-Delegated" at bounding box center [323, 201] width 128 height 35
click at [750, 112] on button "Correlation" at bounding box center [749, 110] width 42 height 35
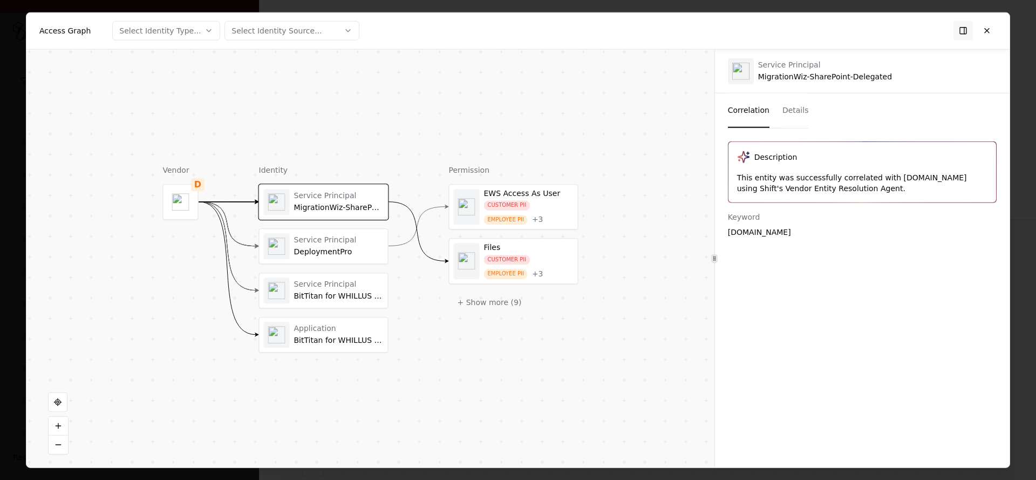
click at [296, 298] on div "BitTitan for WHILLUS Collapse Project" at bounding box center [339, 296] width 90 height 10
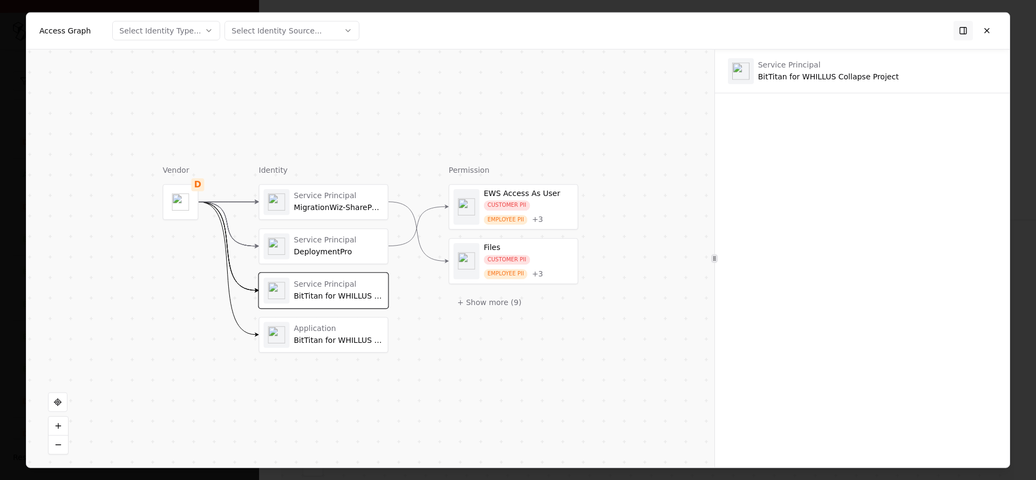
drag, startPoint x: 766, startPoint y: 138, endPoint x: 804, endPoint y: 343, distance: 208.9
click at [804, 343] on div at bounding box center [862, 280] width 294 height 348
click at [549, 203] on div "CUSTOMER PII EMPLOYEE PII + 3" at bounding box center [529, 212] width 90 height 24
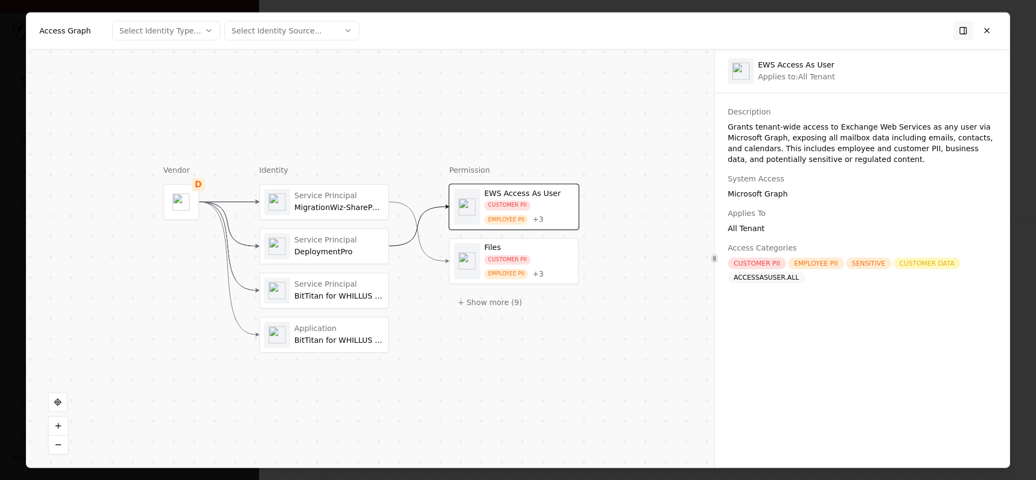
click at [300, 187] on div "Service Principal MigrationWiz-SharePoint-Delegated" at bounding box center [324, 201] width 128 height 35
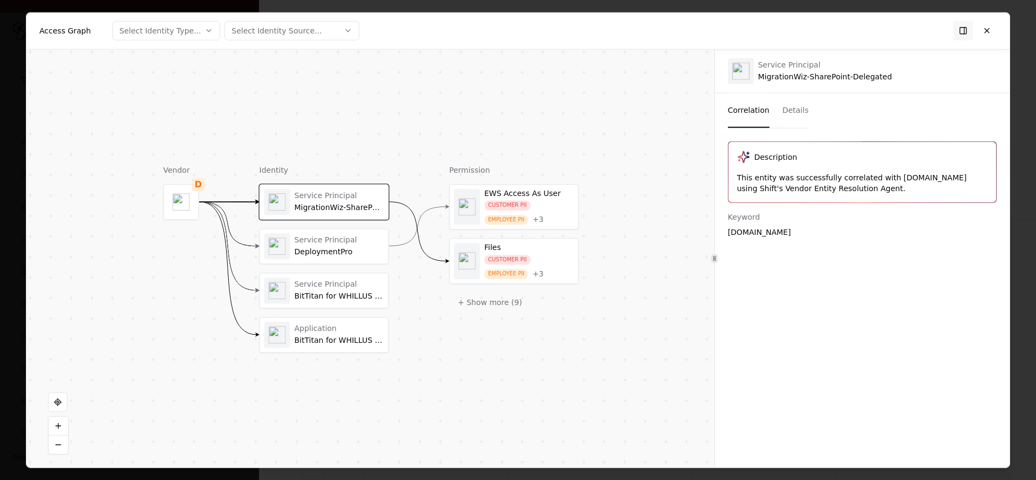
click at [302, 248] on div "DeploymentPro" at bounding box center [339, 252] width 90 height 10
click at [312, 277] on div "Service Principal BitTitan for WHILLUS Collapse Project" at bounding box center [324, 290] width 120 height 26
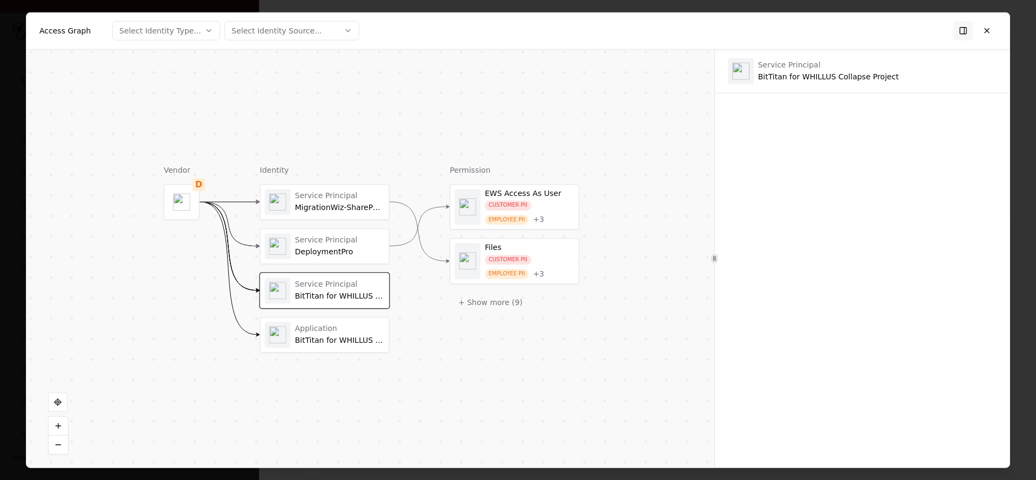
click at [293, 352] on div "Vendor D Identity Service Principal MigrationWiz-SharePoint-Delegated Service P…" at bounding box center [370, 258] width 688 height 418
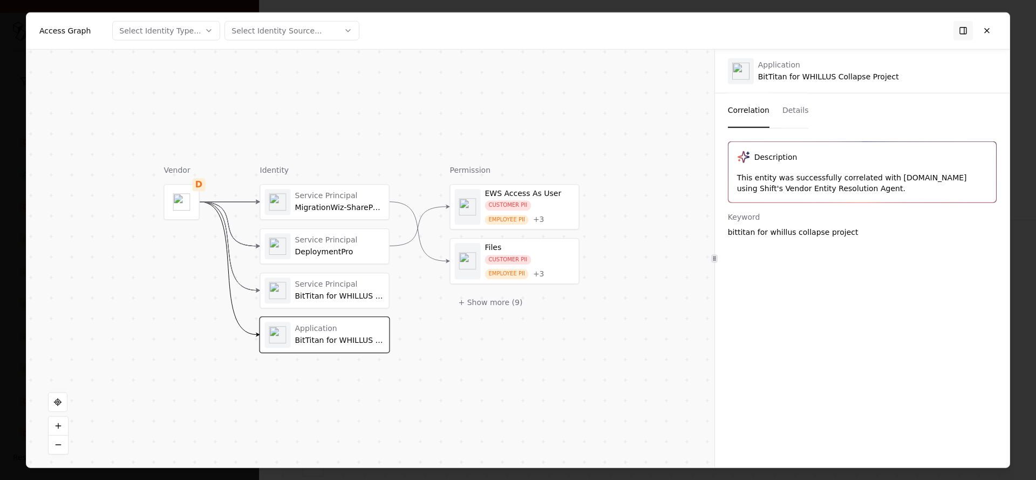
click at [760, 231] on div "bittitan for whillus collapse project" at bounding box center [862, 231] width 269 height 11
click at [758, 269] on div "Description This entity was successfully correlated with bittitan.com using Shi…" at bounding box center [862, 297] width 294 height 313
click at [982, 32] on button at bounding box center [986, 30] width 19 height 19
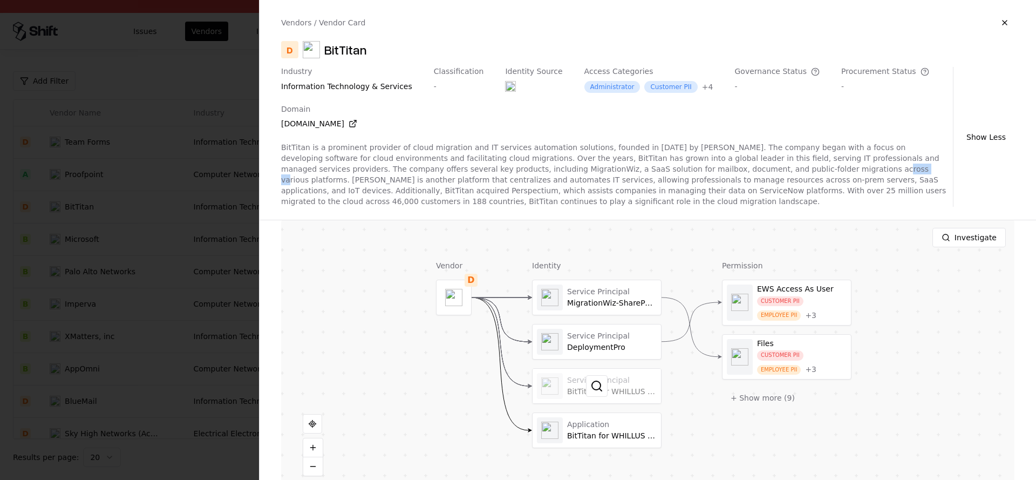
click at [558, 388] on div at bounding box center [596, 385] width 128 height 35
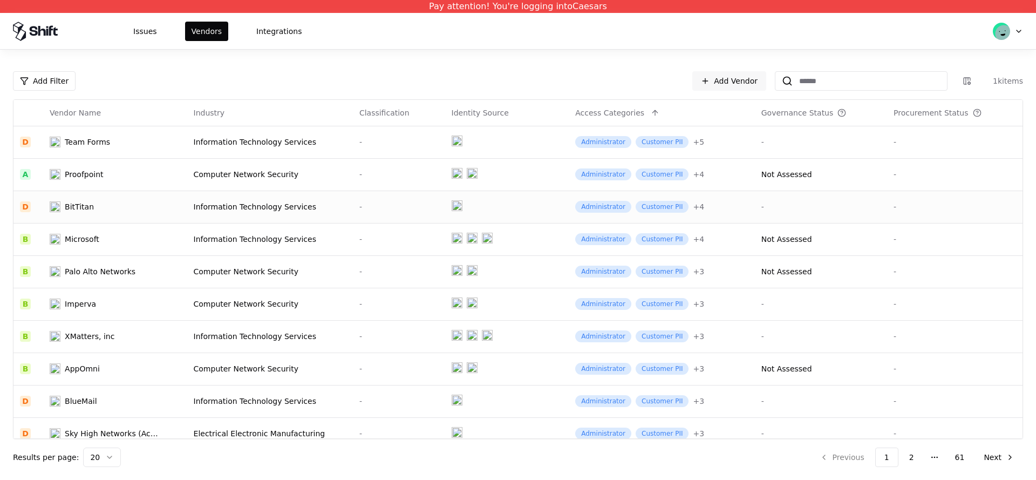
click at [217, 209] on div "Information Technology Services" at bounding box center [270, 206] width 153 height 11
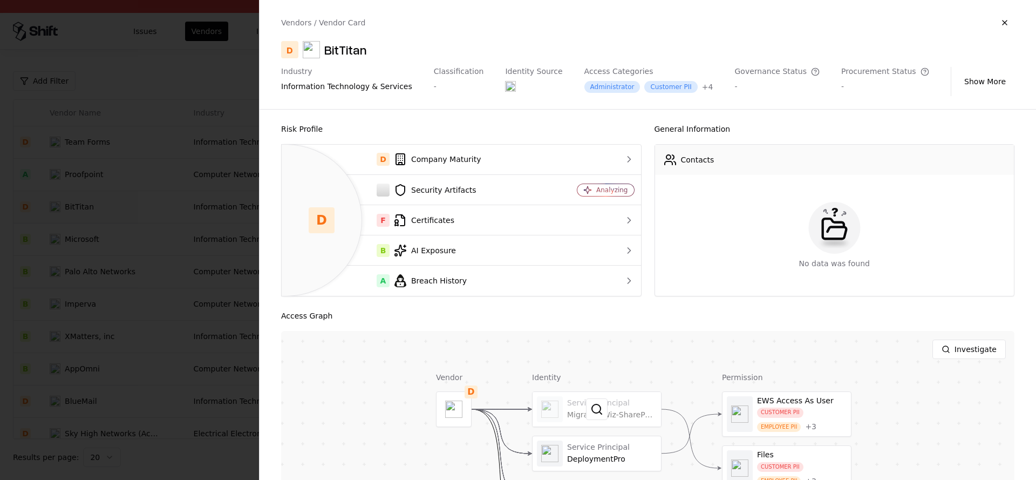
click at [567, 399] on div at bounding box center [596, 409] width 128 height 35
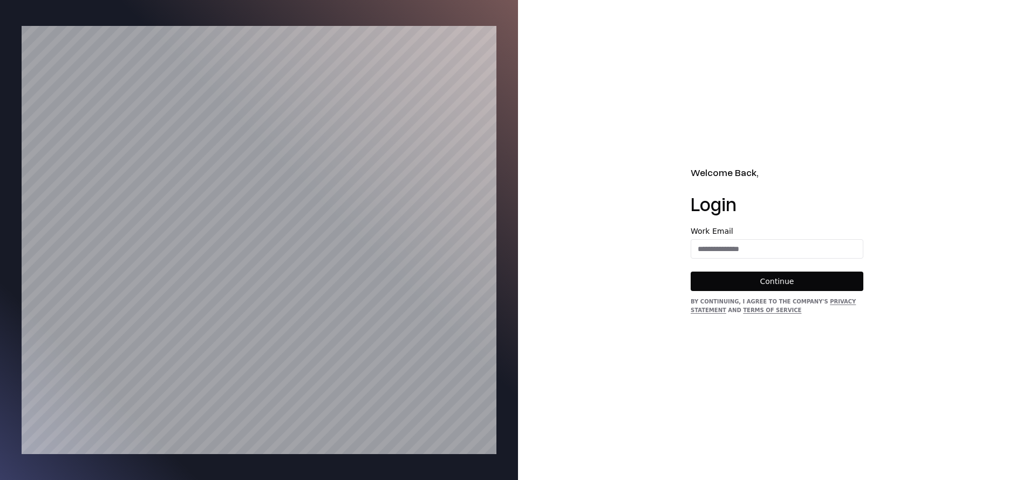
click at [763, 235] on div "Work Email" at bounding box center [776, 242] width 173 height 31
click at [766, 245] on input "email" at bounding box center [777, 248] width 172 height 19
type input "**********"
click at [776, 278] on button "Continue" at bounding box center [776, 280] width 173 height 19
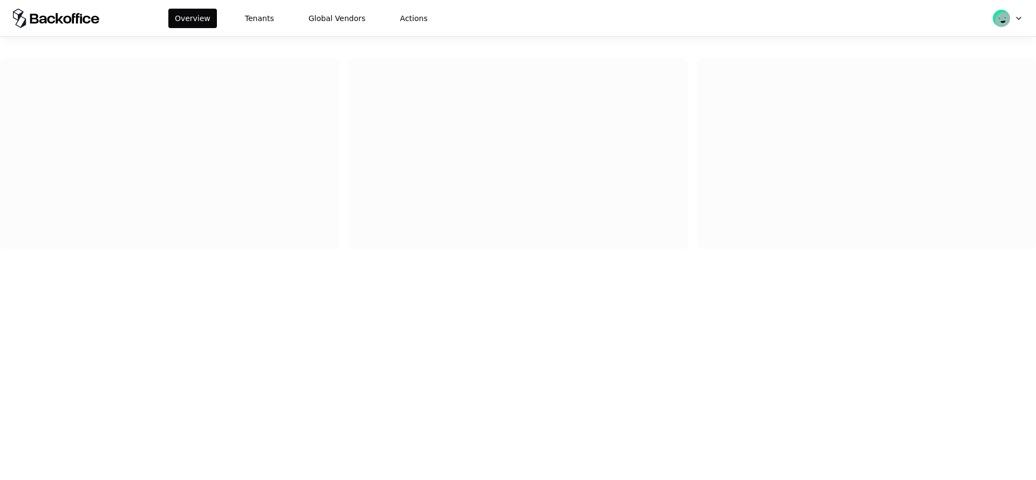
click at [258, 29] on div "Overview Tenants Global Vendors Actions" at bounding box center [518, 18] width 1036 height 36
click at [258, 26] on button "Tenants" at bounding box center [259, 18] width 42 height 19
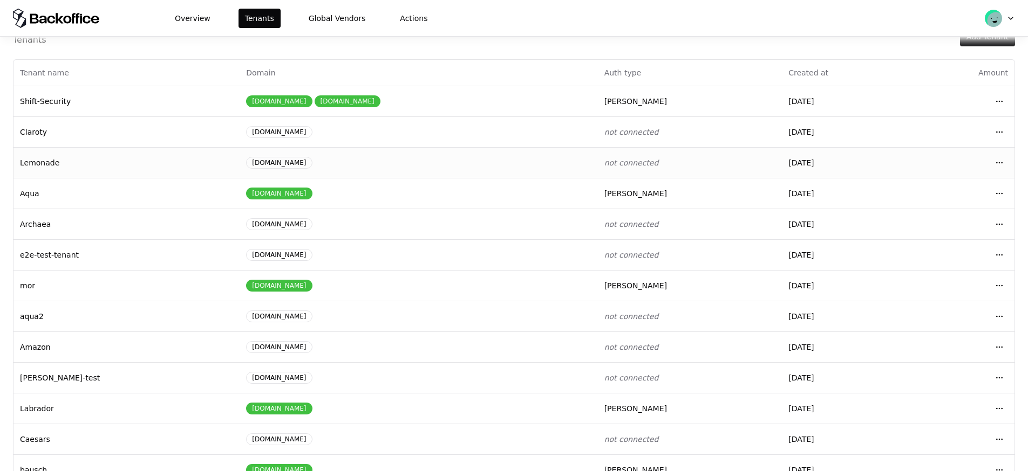
scroll to position [33, 0]
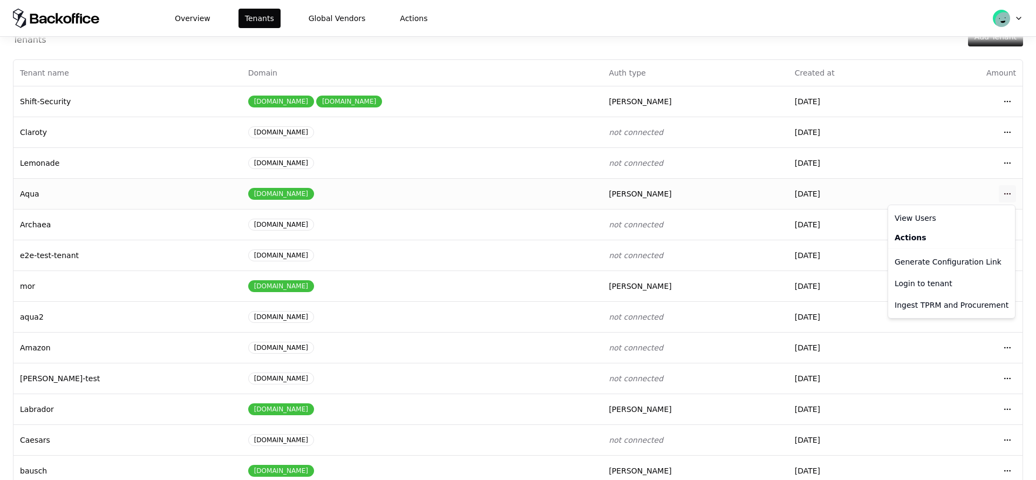
click at [1007, 196] on html "Overview Tenants Global Vendors Actions Tenants Add Tenant Tenant name Domain A…" at bounding box center [518, 240] width 1036 height 480
click at [943, 282] on div "Login to tenant" at bounding box center [951, 283] width 122 height 22
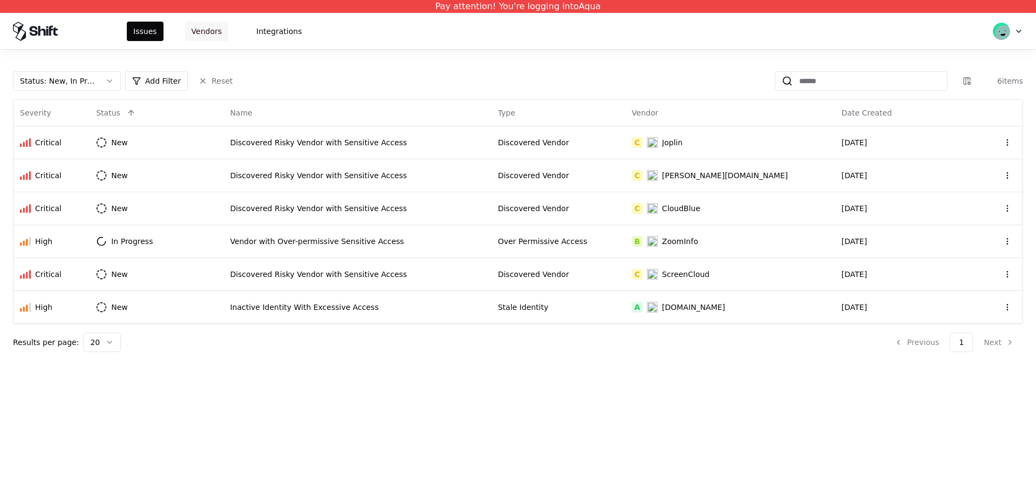
click at [188, 34] on button "Vendors" at bounding box center [206, 31] width 43 height 19
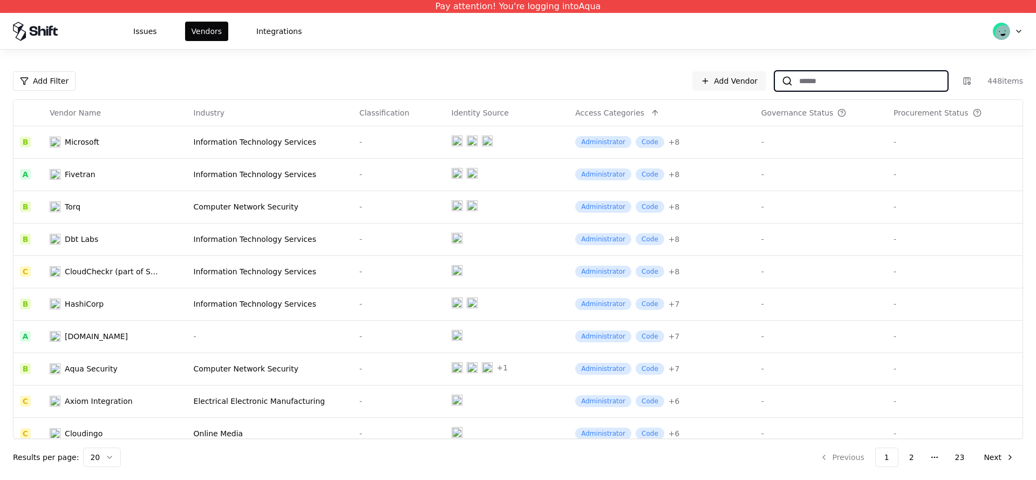
click at [805, 78] on input at bounding box center [869, 80] width 154 height 19
paste input "**********"
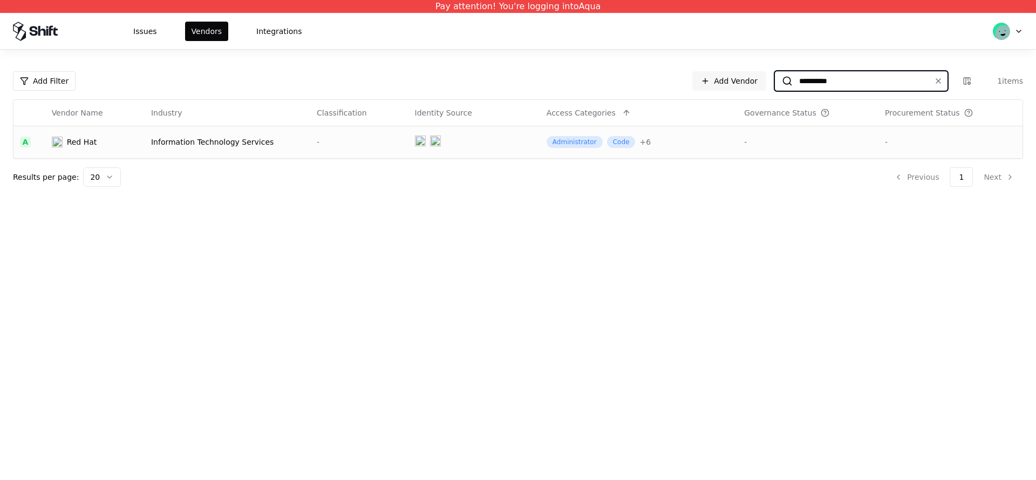
type input "**********"
click at [174, 151] on td "Information Technology Services" at bounding box center [228, 142] width 166 height 32
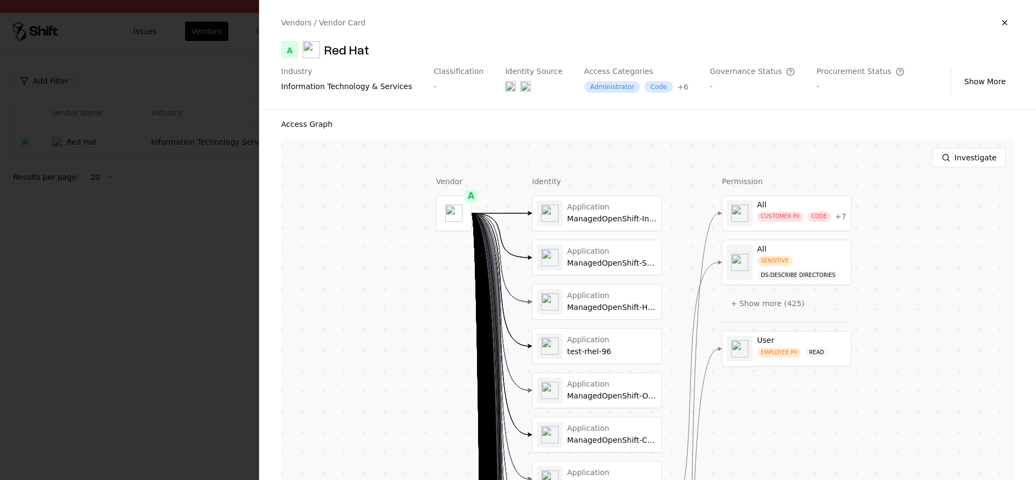
scroll to position [135, 0]
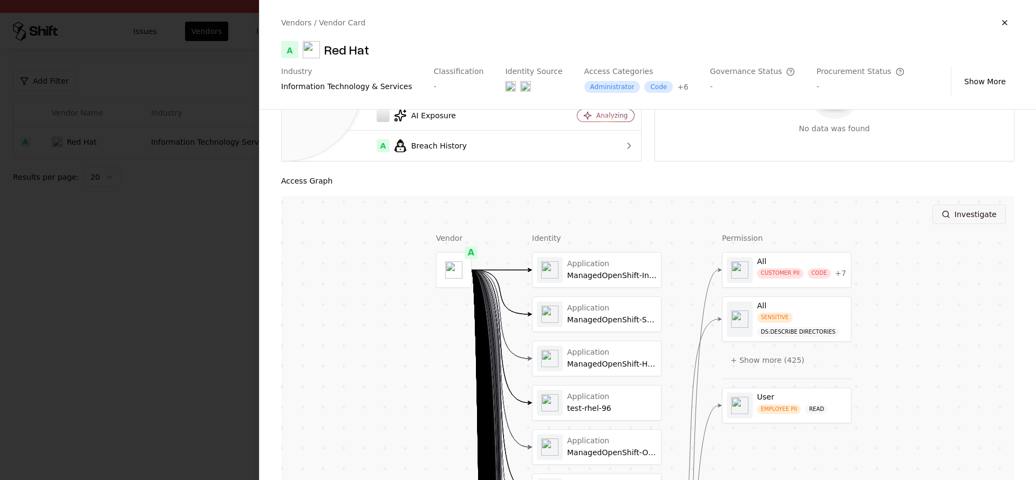
click at [971, 216] on button "Investigate" at bounding box center [968, 213] width 73 height 19
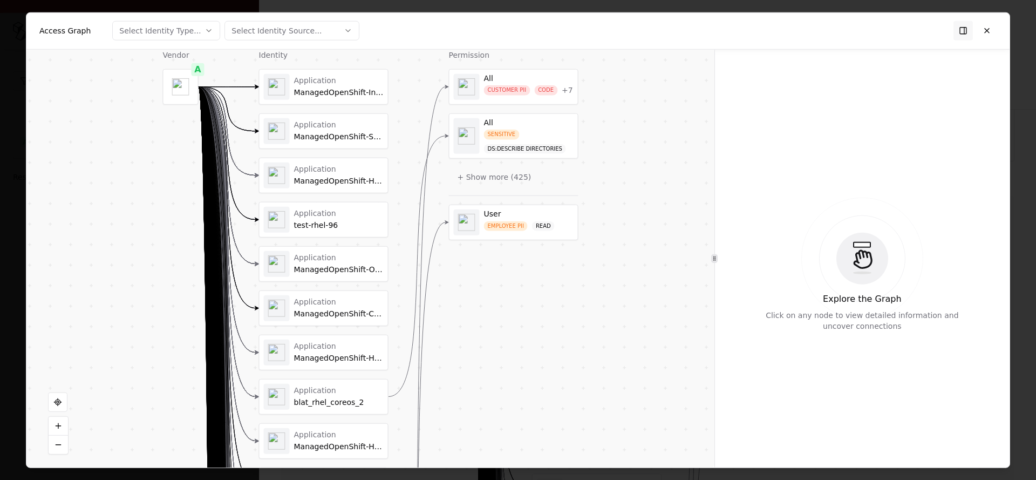
click at [197, 32] on button "Select Identity Type..." at bounding box center [166, 30] width 108 height 19
click at [159, 68] on div "User" at bounding box center [164, 72] width 102 height 22
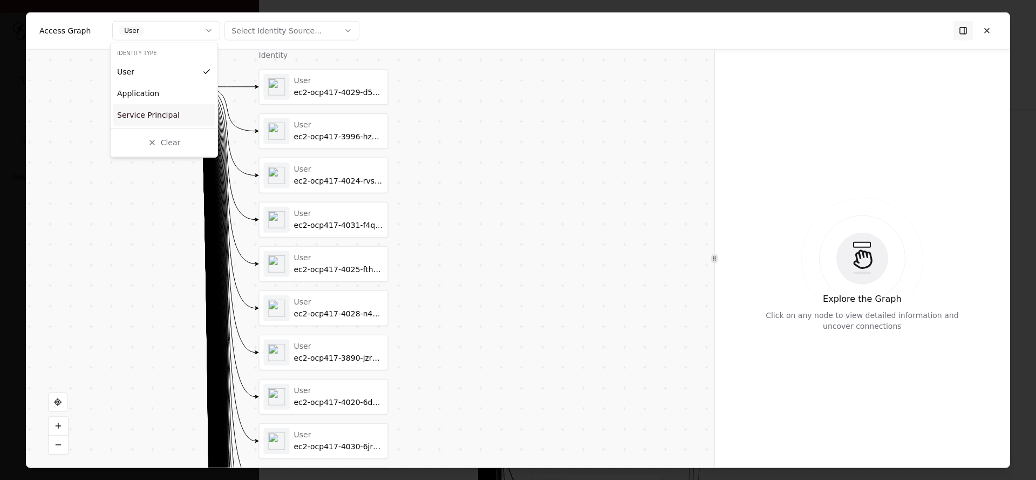
click at [494, 213] on div at bounding box center [518, 240] width 1036 height 480
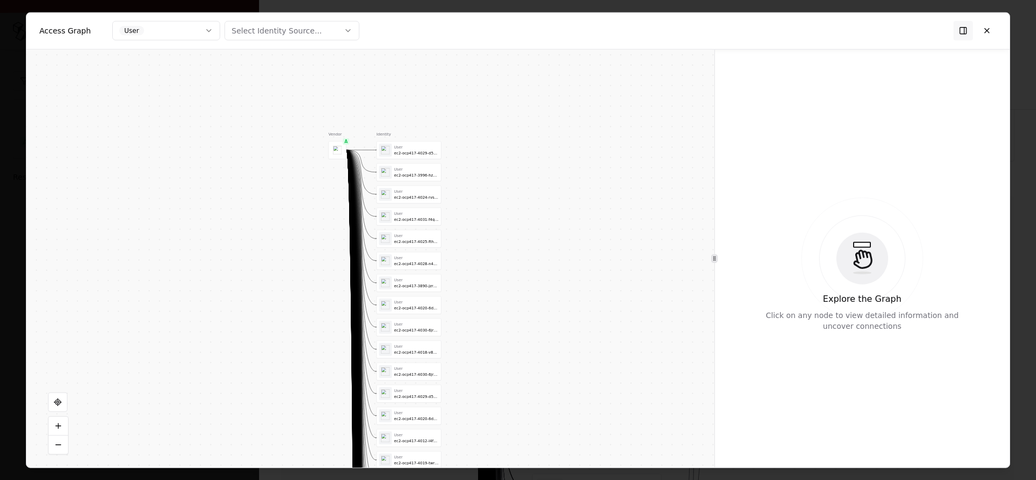
click at [388, 170] on object "aws" at bounding box center [385, 172] width 9 height 9
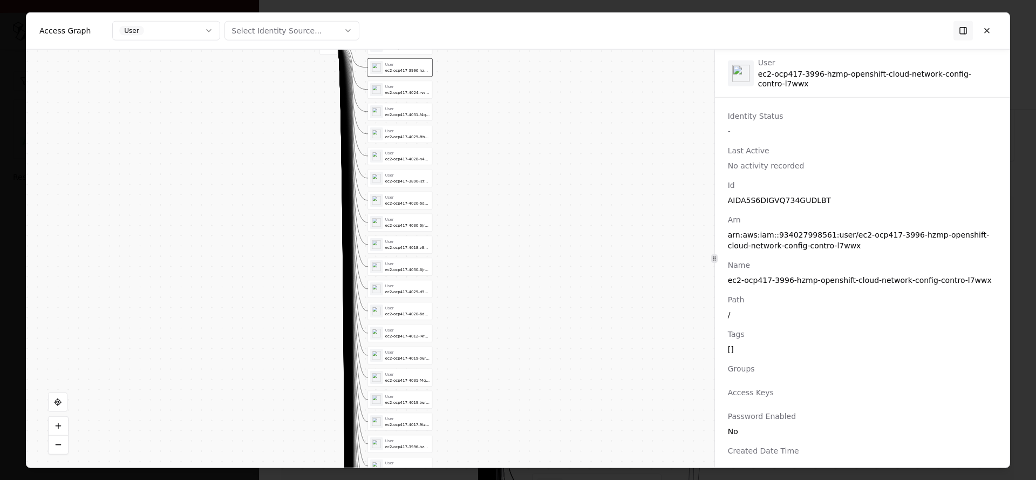
drag, startPoint x: 511, startPoint y: 351, endPoint x: 498, endPoint y: 157, distance: 194.1
click at [502, 127] on div "Vendor A Identity User ec2-ocp417-4029-d5x5-openshift-image-registry-f68ph User…" at bounding box center [370, 258] width 688 height 418
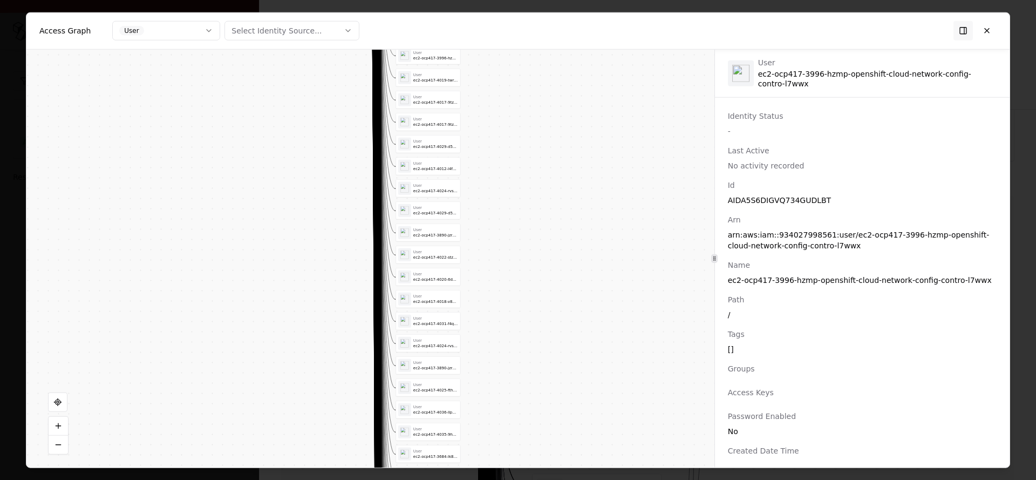
drag, startPoint x: 511, startPoint y: 179, endPoint x: 520, endPoint y: 26, distance: 152.4
click at [520, 26] on div "Access Graph User Select Identity Source... Vendor A Identity User ec2-ocp417-4…" at bounding box center [517, 239] width 983 height 455
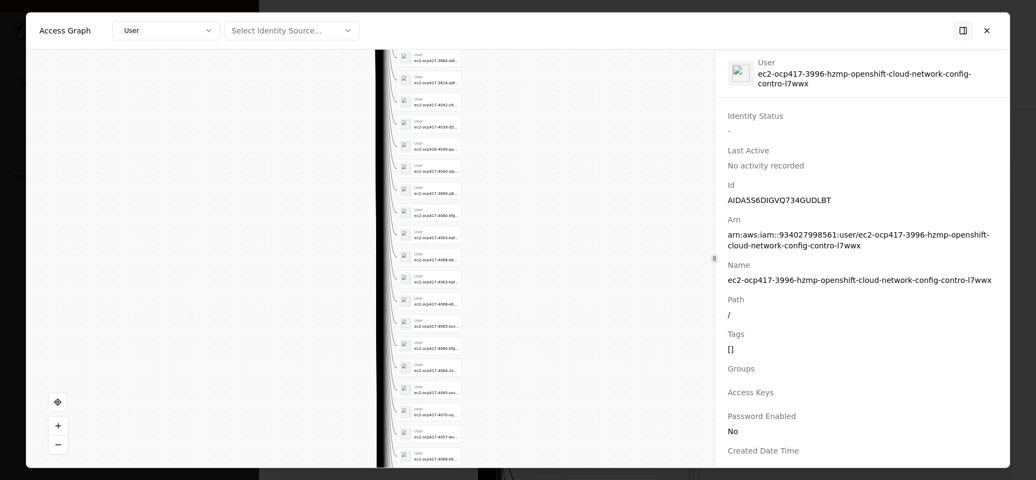
drag, startPoint x: 536, startPoint y: 342, endPoint x: 536, endPoint y: 144, distance: 197.9
click at [536, 144] on div "Vendor A Identity User ec2-ocp417-4029-d5x5-openshift-image-registry-f68ph User…" at bounding box center [370, 258] width 688 height 418
click at [275, 39] on button "Select Identity Source..." at bounding box center [291, 30] width 135 height 19
click at [269, 65] on div "AWS" at bounding box center [276, 72] width 102 height 22
click at [412, 26] on div at bounding box center [518, 240] width 1036 height 480
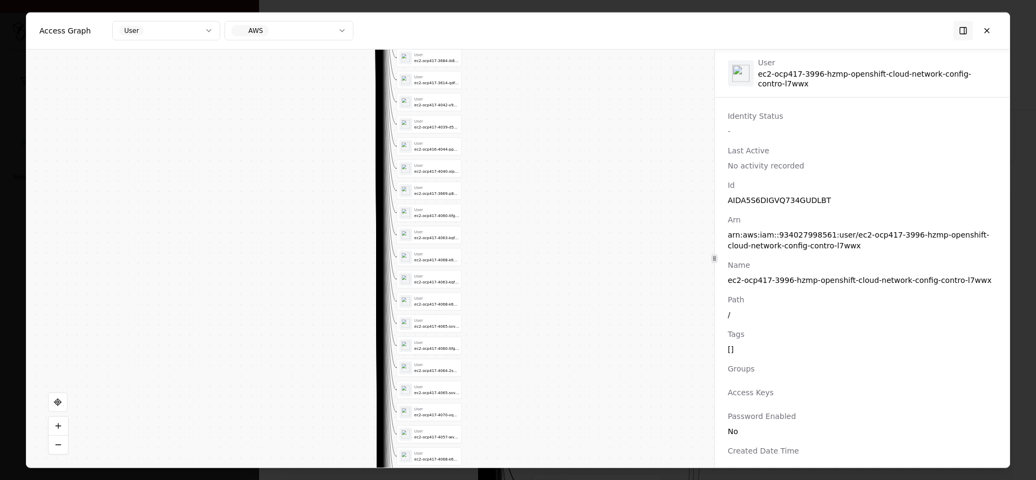
click at [122, 28] on div "User" at bounding box center [131, 31] width 24 height 10
click at [122, 28] on div at bounding box center [518, 240] width 1036 height 480
click at [504, 292] on div "Vendor A Identity User ec2-ocp417-4029-d5x5-openshift-image-registry-f68ph User…" at bounding box center [370, 258] width 688 height 418
drag, startPoint x: 547, startPoint y: 202, endPoint x: 575, endPoint y: 302, distance: 104.2
click at [599, 449] on div "Vendor A Identity User ec2-ocp417-4029-d5x5-openshift-image-registry-f68ph User…" at bounding box center [370, 258] width 688 height 418
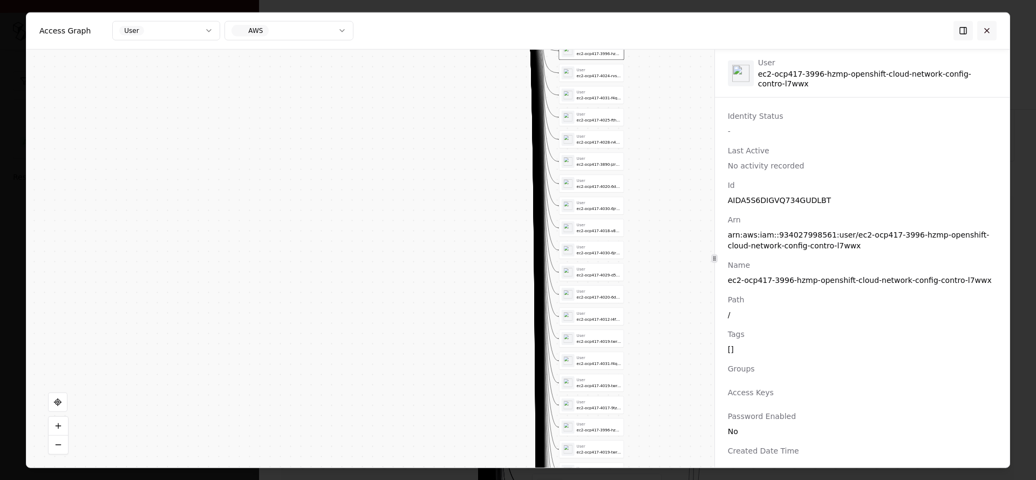
click at [984, 31] on button at bounding box center [986, 30] width 19 height 19
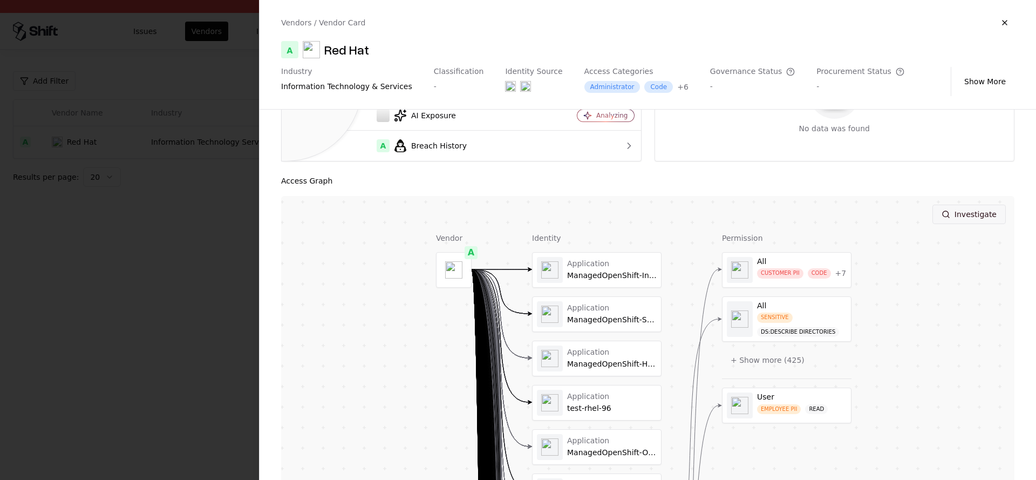
click at [973, 215] on button "Investigate" at bounding box center [968, 213] width 73 height 19
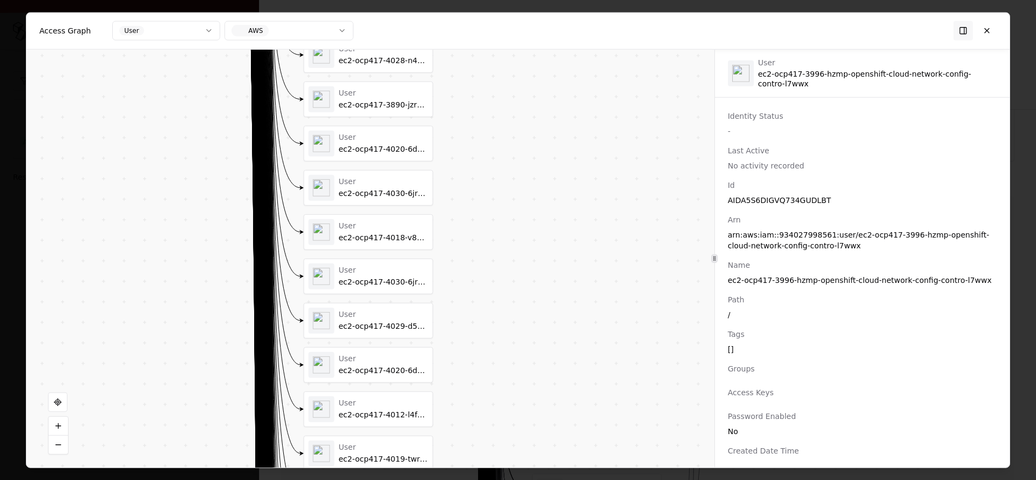
drag, startPoint x: 269, startPoint y: 255, endPoint x: 219, endPoint y: 2, distance: 257.9
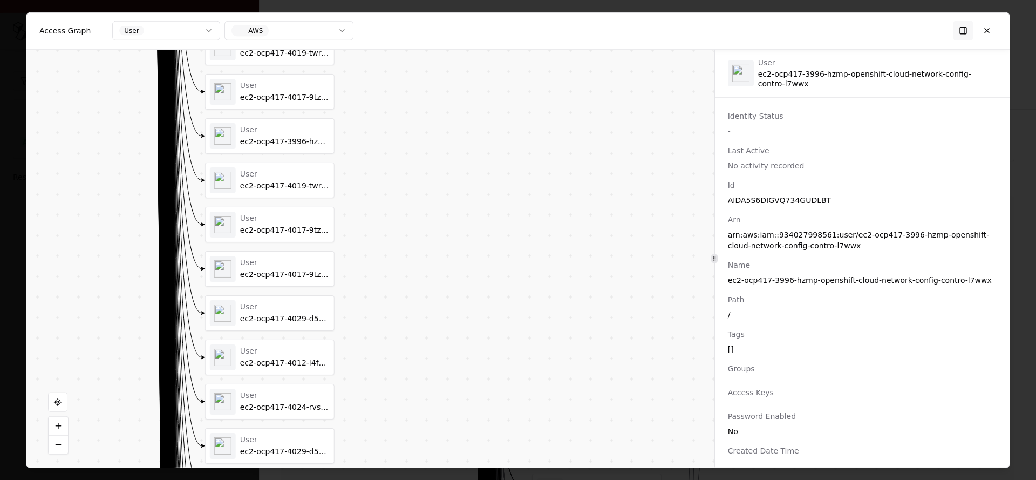
click at [52, 457] on div "Vendor A Identity User ec2-ocp417-4029-d5x5-openshift-image-registry-f68ph User…" at bounding box center [370, 258] width 688 height 418
click at [52, 449] on button at bounding box center [58, 444] width 19 height 18
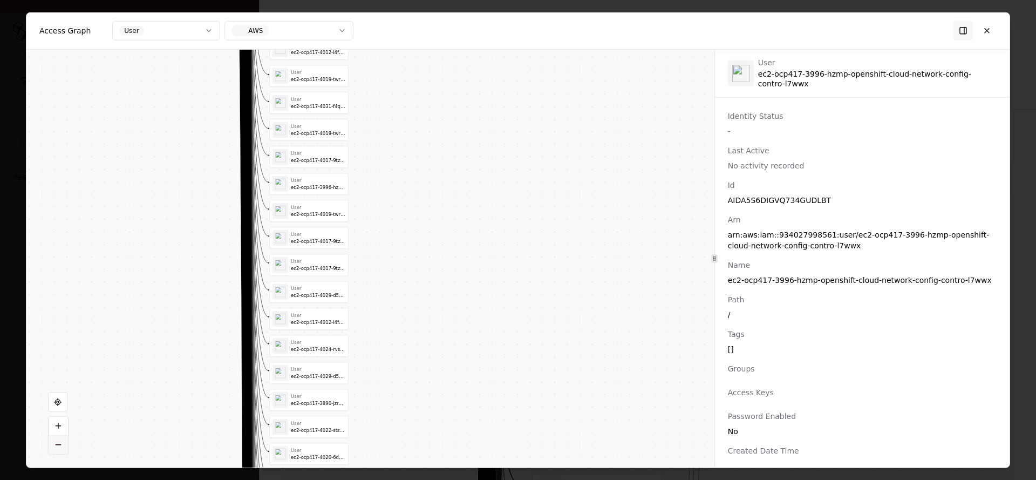
click at [52, 449] on button at bounding box center [58, 444] width 19 height 18
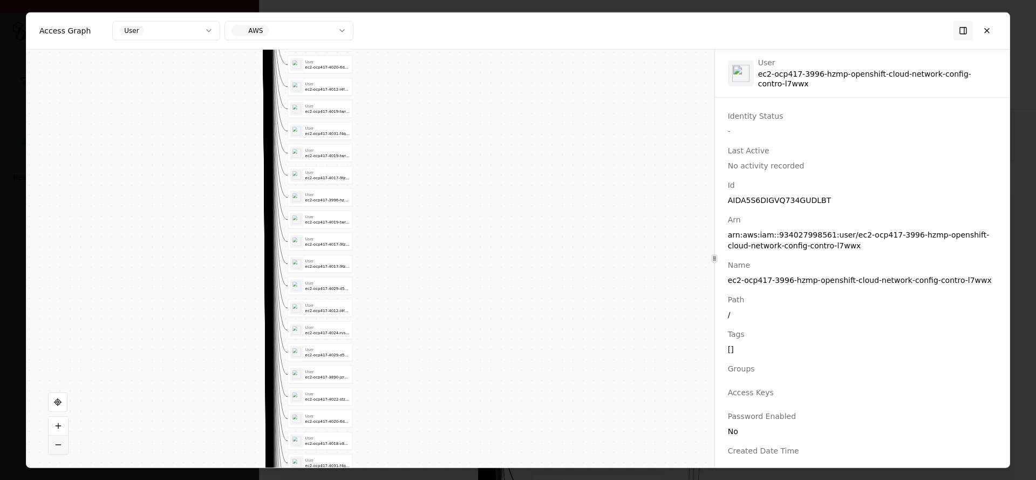
click at [52, 449] on button at bounding box center [58, 444] width 19 height 18
drag, startPoint x: 208, startPoint y: 381, endPoint x: 253, endPoint y: 120, distance: 265.5
click at [239, 65] on div "Vendor A Identity User ec2-ocp417-4029-d5x5-openshift-image-registry-f68ph User…" at bounding box center [370, 258] width 688 height 418
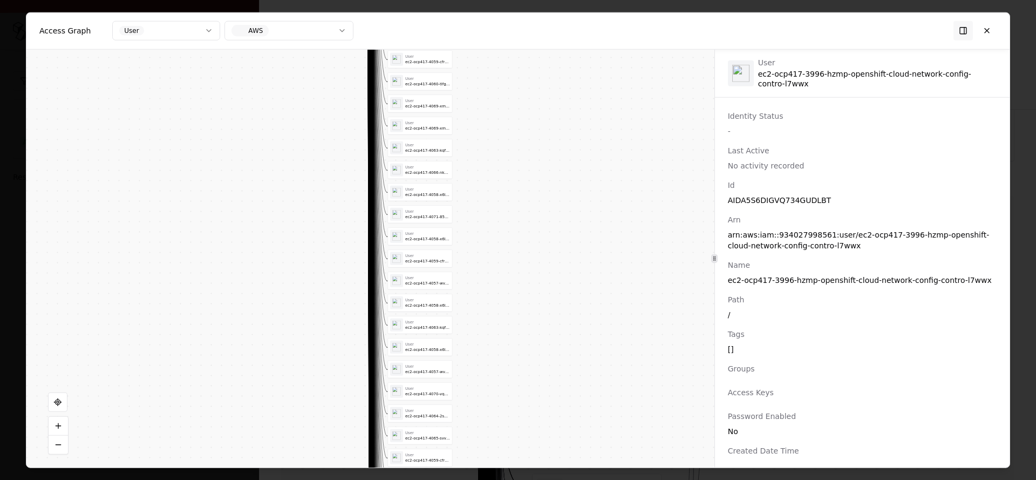
drag, startPoint x: 319, startPoint y: 391, endPoint x: 224, endPoint y: 159, distance: 250.6
click at [224, 159] on div "Vendor A Identity User ec2-ocp417-4029-d5x5-openshift-image-registry-f68ph User…" at bounding box center [370, 258] width 688 height 418
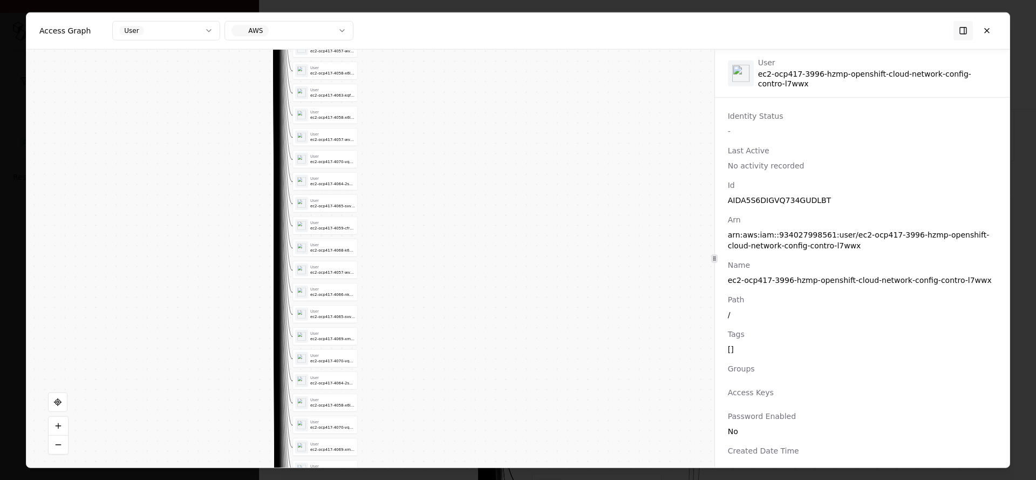
drag, startPoint x: 235, startPoint y: 257, endPoint x: 228, endPoint y: 76, distance: 180.8
click at [228, 76] on div "Vendor A Identity User ec2-ocp417-4029-d5x5-openshift-image-registry-f68ph User…" at bounding box center [370, 258] width 688 height 418
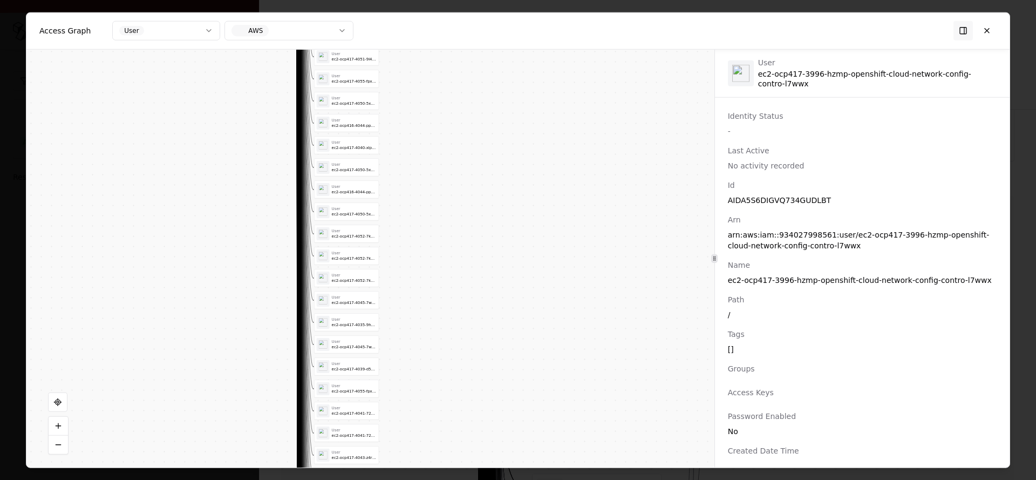
drag, startPoint x: 178, startPoint y: 401, endPoint x: 204, endPoint y: 179, distance: 224.3
click at [239, 133] on div "Vendor A Identity User ec2-ocp417-4029-d5x5-openshift-image-registry-f68ph User…" at bounding box center [370, 258] width 688 height 418
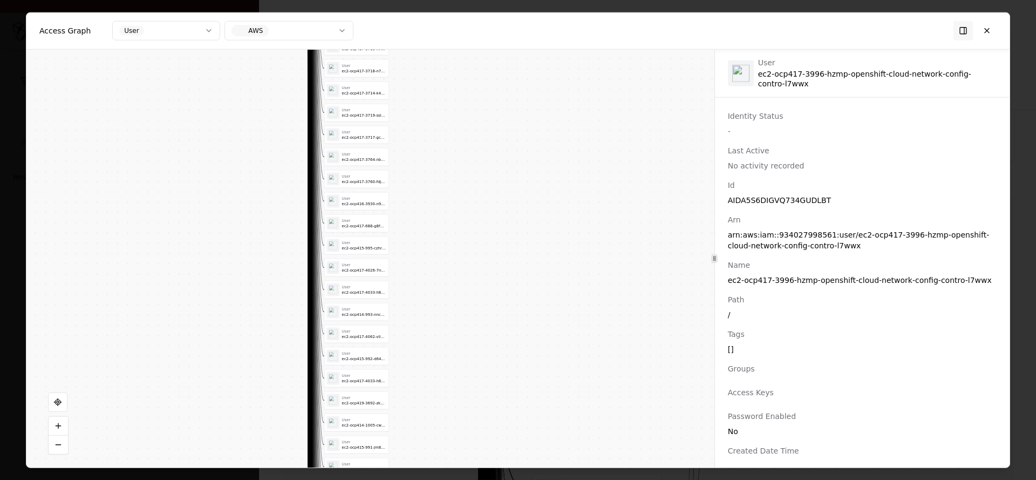
drag, startPoint x: 273, startPoint y: 367, endPoint x: 258, endPoint y: 39, distance: 327.7
click at [258, 39] on div "Access Graph User AWS Vendor A Identity User ec2-ocp417-4029-d5x5-openshift-ima…" at bounding box center [517, 239] width 983 height 455
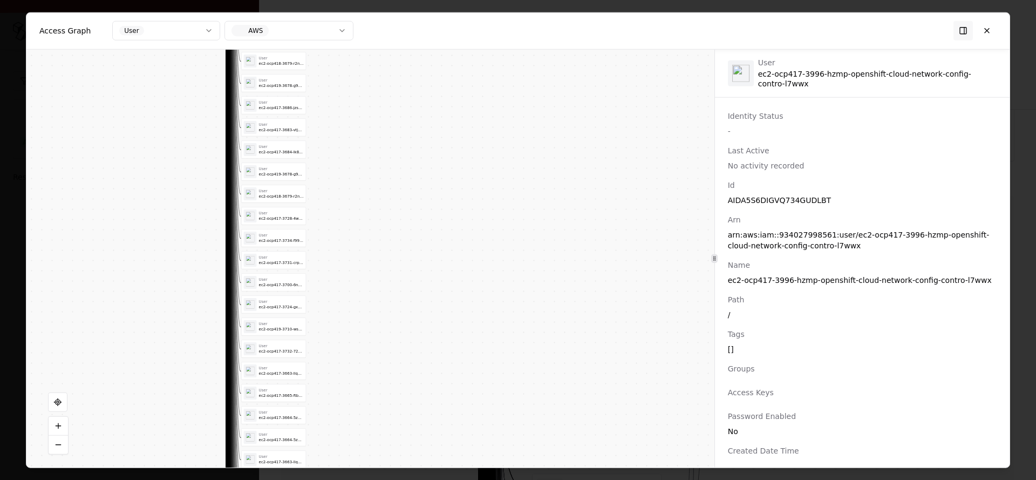
drag, startPoint x: 417, startPoint y: 128, endPoint x: 428, endPoint y: 195, distance: 67.7
click at [417, 118] on div "Vendor A Identity User ec2-ocp417-4029-d5x5-openshift-image-registry-f68ph User…" at bounding box center [370, 258] width 688 height 418
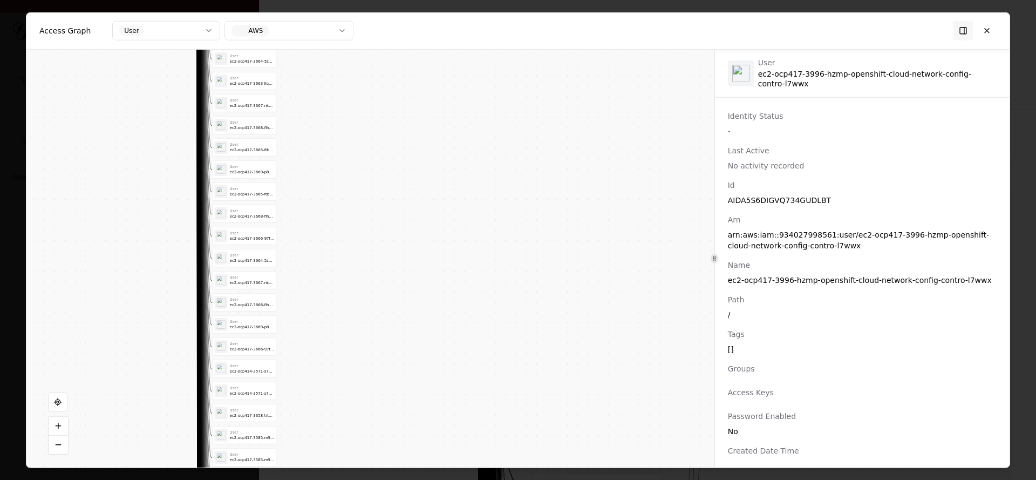
click at [404, 0] on html "**********" at bounding box center [518, 240] width 1036 height 480
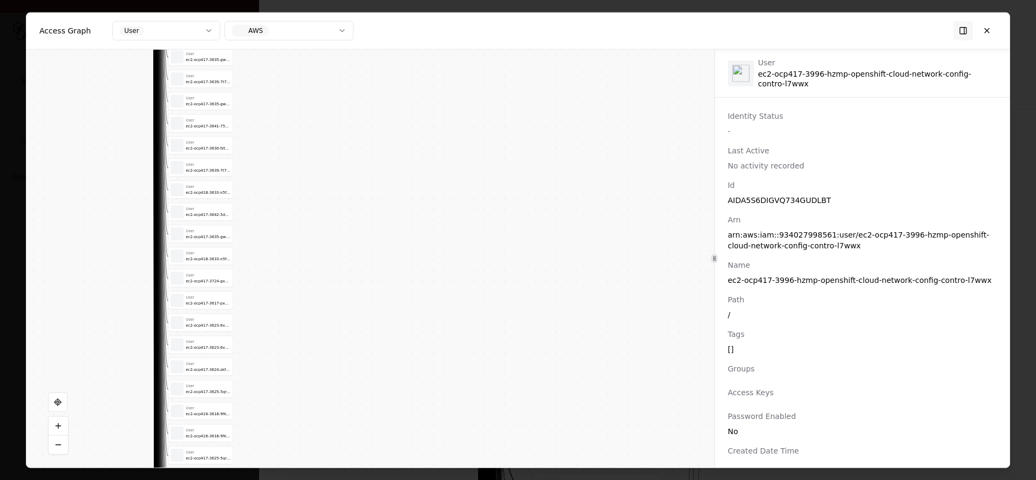
drag, startPoint x: 384, startPoint y: 323, endPoint x: 476, endPoint y: 83, distance: 256.4
click at [476, 80] on div "Vendor A Identity User ec2-ocp417-4029-d5x5-openshift-image-registry-f68ph User…" at bounding box center [370, 258] width 688 height 418
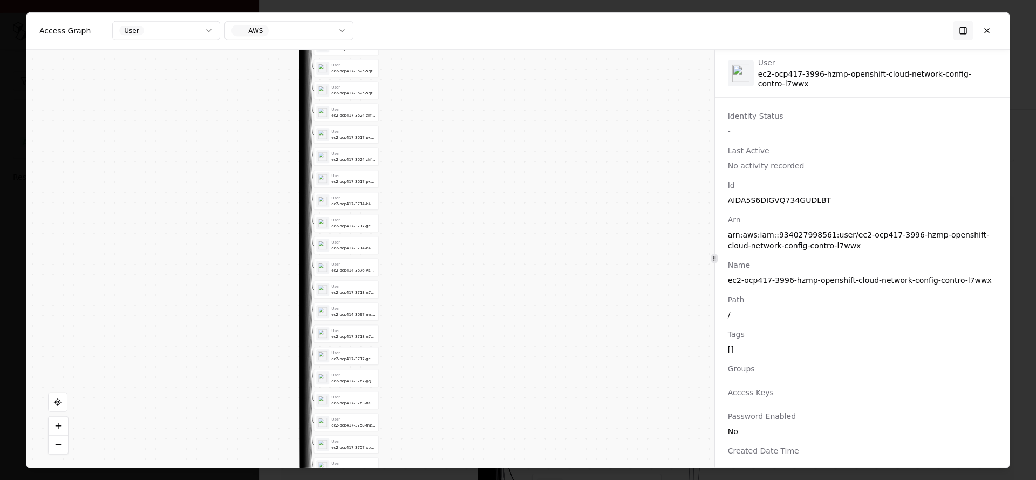
drag, startPoint x: 508, startPoint y: 198, endPoint x: 545, endPoint y: 112, distance: 94.5
click at [545, 85] on div "Vendor A Identity User ec2-ocp417-4029-d5x5-openshift-image-registry-f68ph User…" at bounding box center [370, 258] width 688 height 418
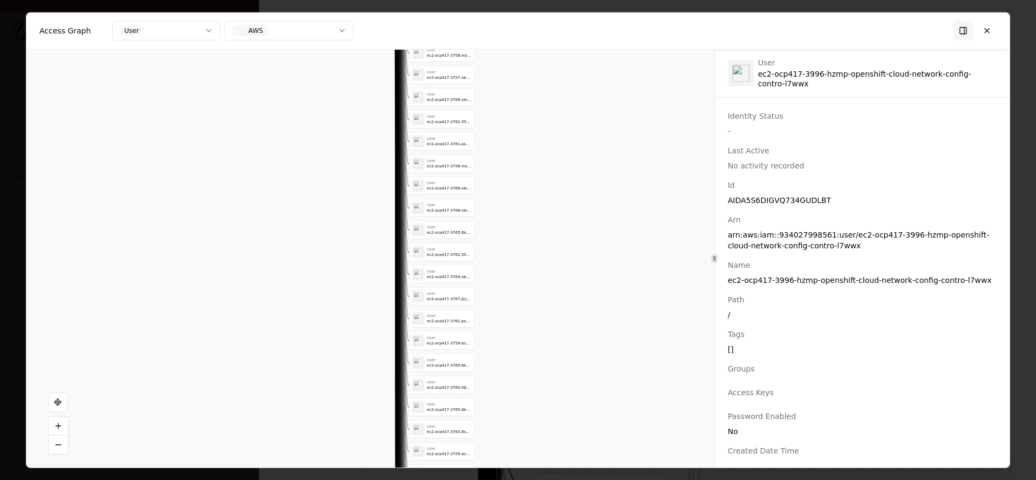
drag, startPoint x: 538, startPoint y: 81, endPoint x: 538, endPoint y: 75, distance: 6.5
click at [538, 75] on div "Vendor A Identity User ec2-ocp417-4029-d5x5-openshift-image-registry-f68ph User…" at bounding box center [370, 258] width 688 height 418
click at [430, 239] on div "ec2-ocp417-3755-zcd9-openshift-ingress-xtz57" at bounding box center [449, 241] width 45 height 5
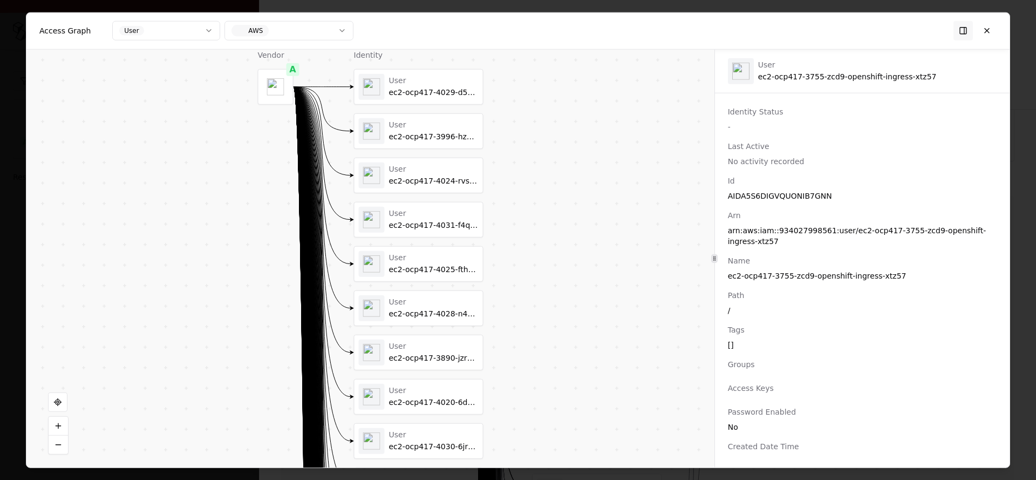
click at [403, 314] on div "ec2-ocp417-4028-n49j-openshift-image-registry-zzgrw" at bounding box center [434, 314] width 90 height 10
click at [428, 124] on div "User" at bounding box center [434, 125] width 90 height 10
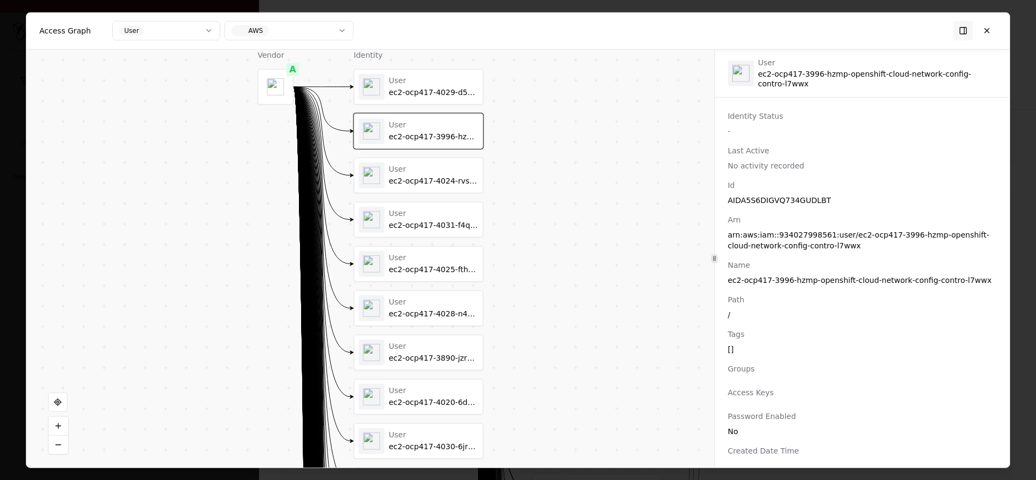
click at [410, 235] on div "User ec2-ocp417-4031-f4q2-openshift-machine-api-aws-cp6q4" at bounding box center [418, 219] width 128 height 35
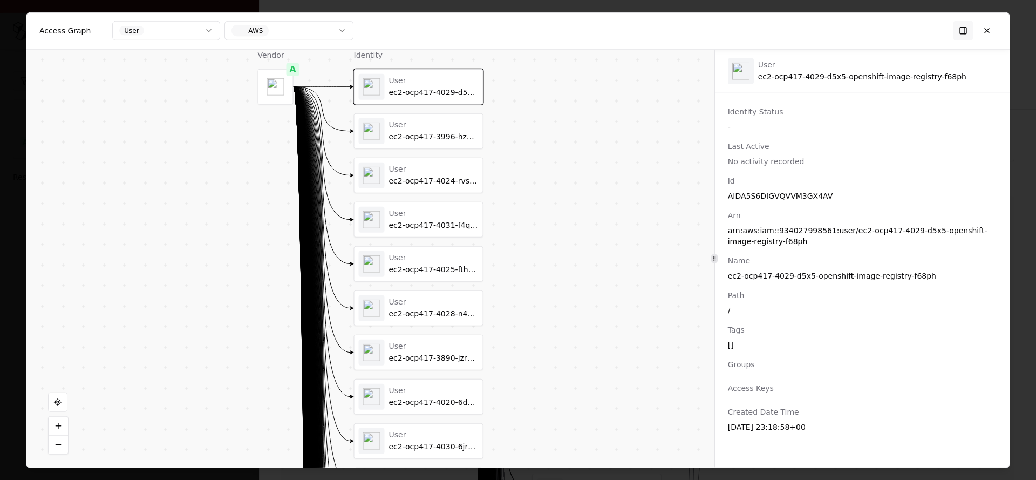
drag, startPoint x: 566, startPoint y: 369, endPoint x: 543, endPoint y: 73, distance: 297.0
click at [549, 59] on div "Vendor A Identity User ec2-ocp417-4029-d5x5-openshift-image-registry-f68ph User…" at bounding box center [370, 258] width 688 height 418
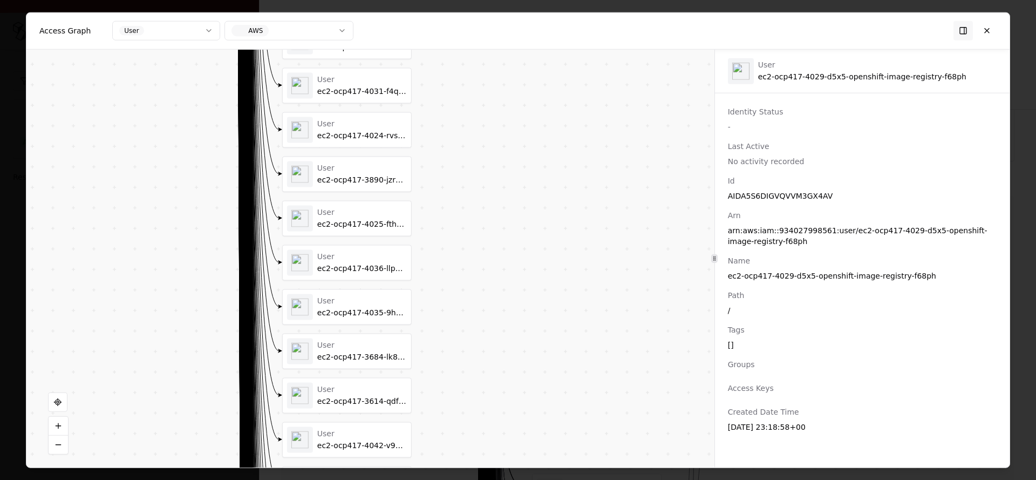
click at [343, 352] on div "ec2-ocp417-3684-lk86-openshift-ingress-qk8r9" at bounding box center [362, 357] width 90 height 10
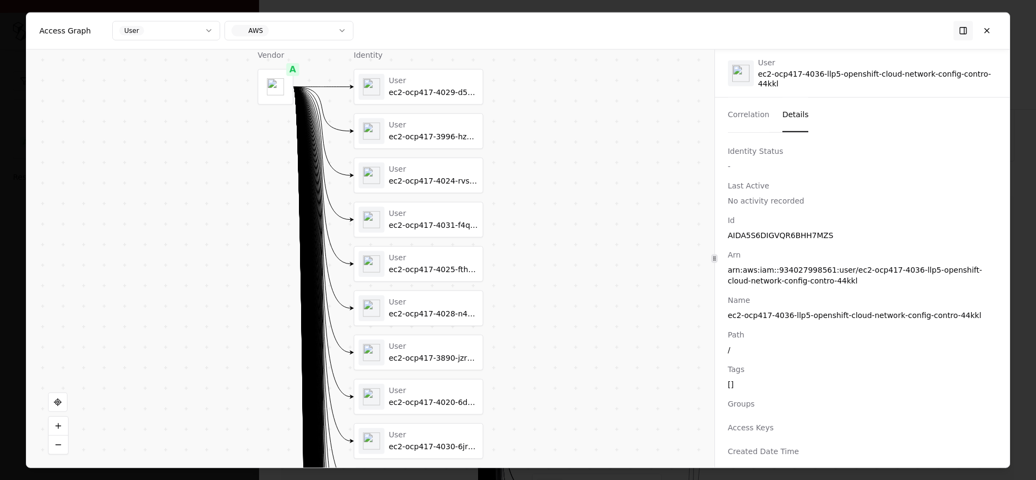
click at [728, 112] on button "Correlation" at bounding box center [749, 115] width 42 height 35
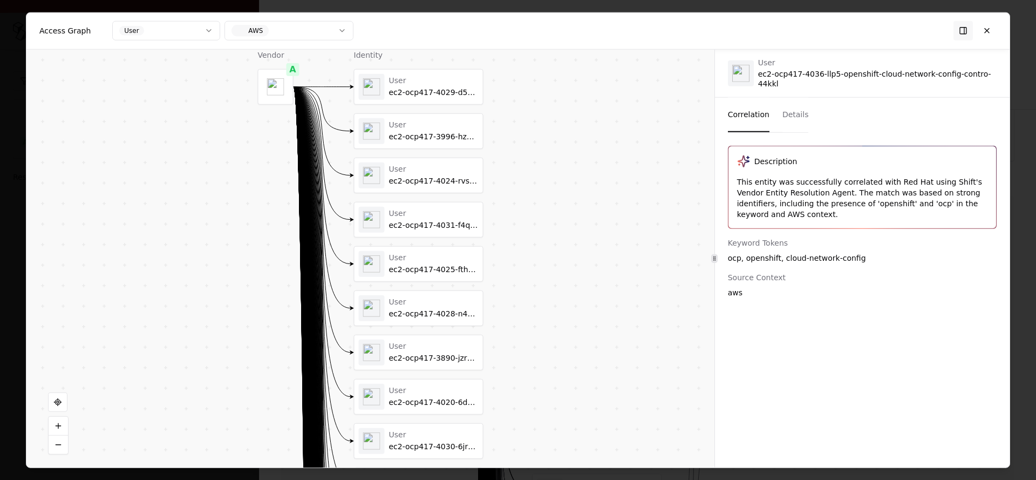
click at [764, 78] on div "User ec2-ocp417-4036-llp5-openshift-cloud-network-config-contro-44kkl" at bounding box center [877, 73] width 238 height 31
copy div "ec2-ocp417-4036-llp5-openshift-cloud-network-config-contro-44kkl"
